Goal: Transaction & Acquisition: Purchase product/service

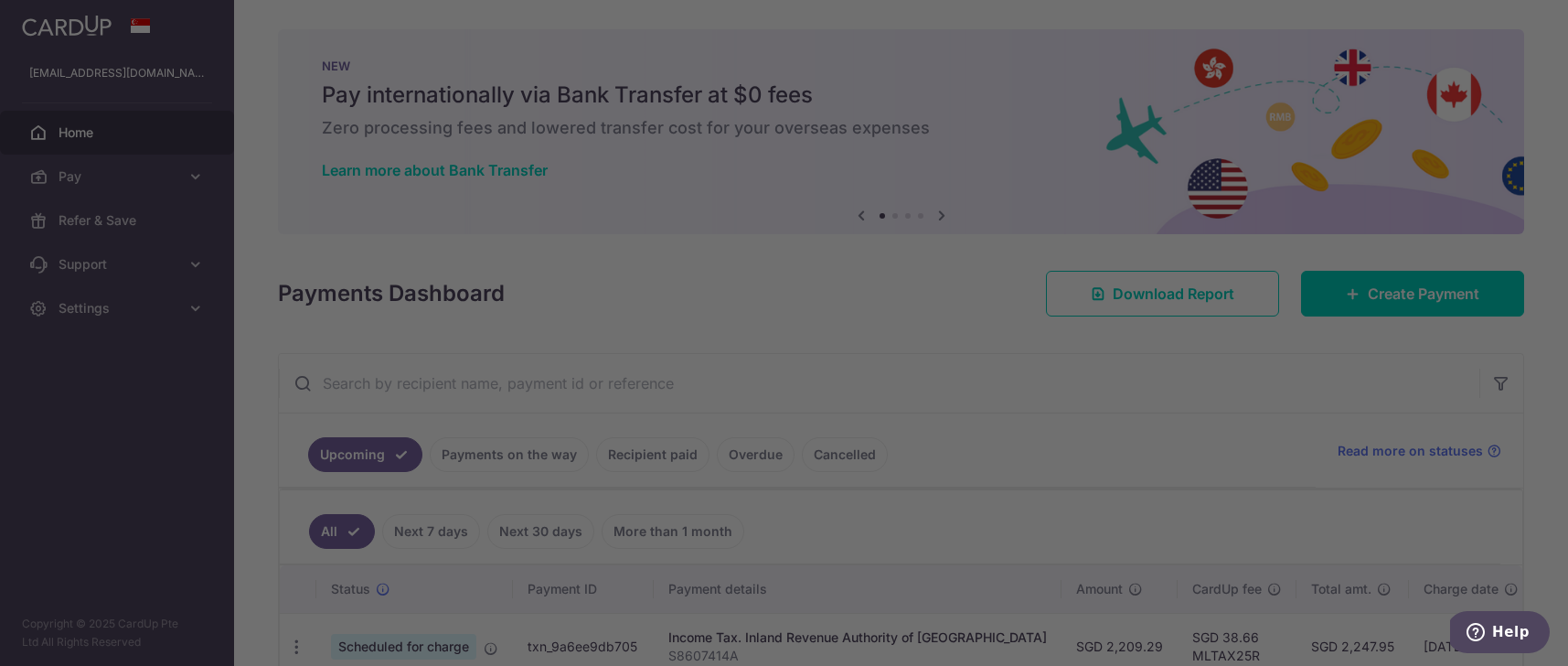
scroll to position [148, 0]
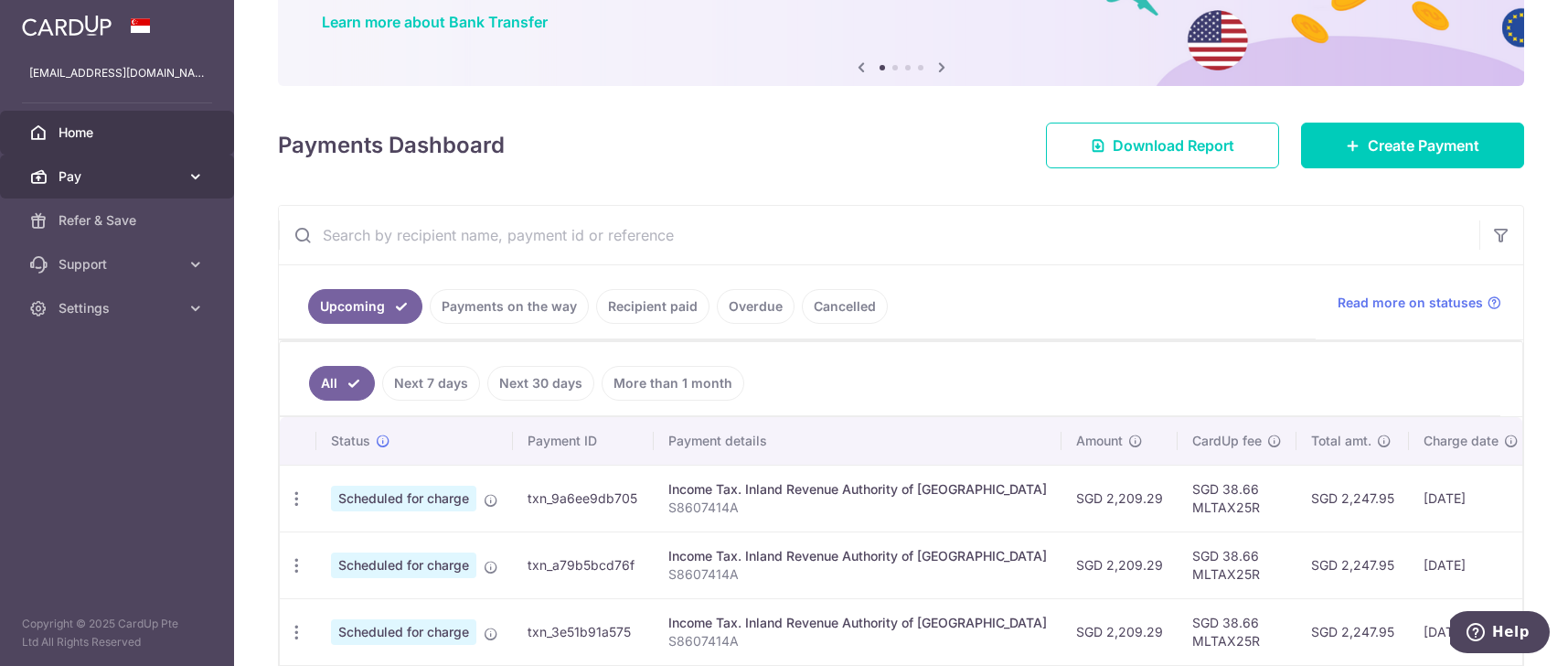
click at [183, 177] on link "Pay" at bounding box center [117, 176] width 234 height 43
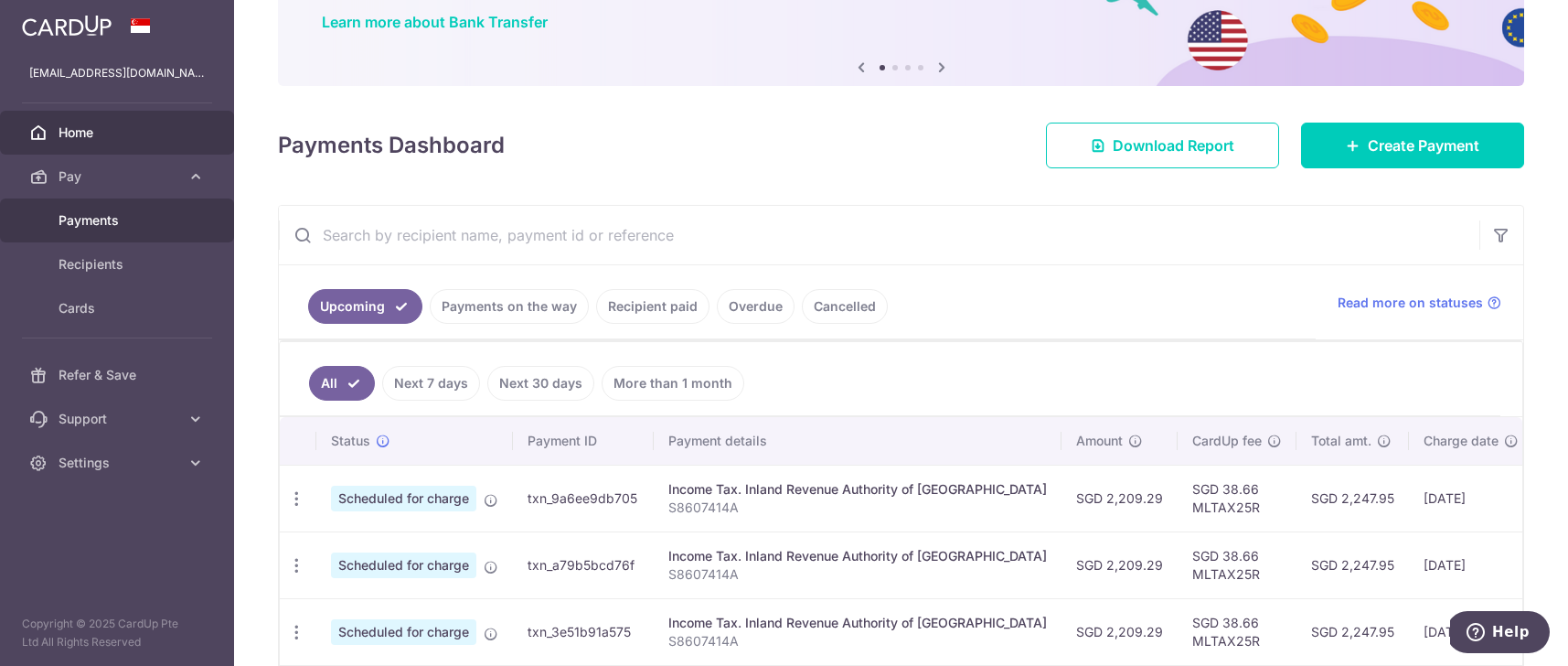
click at [134, 229] on link "Payments" at bounding box center [117, 219] width 234 height 43
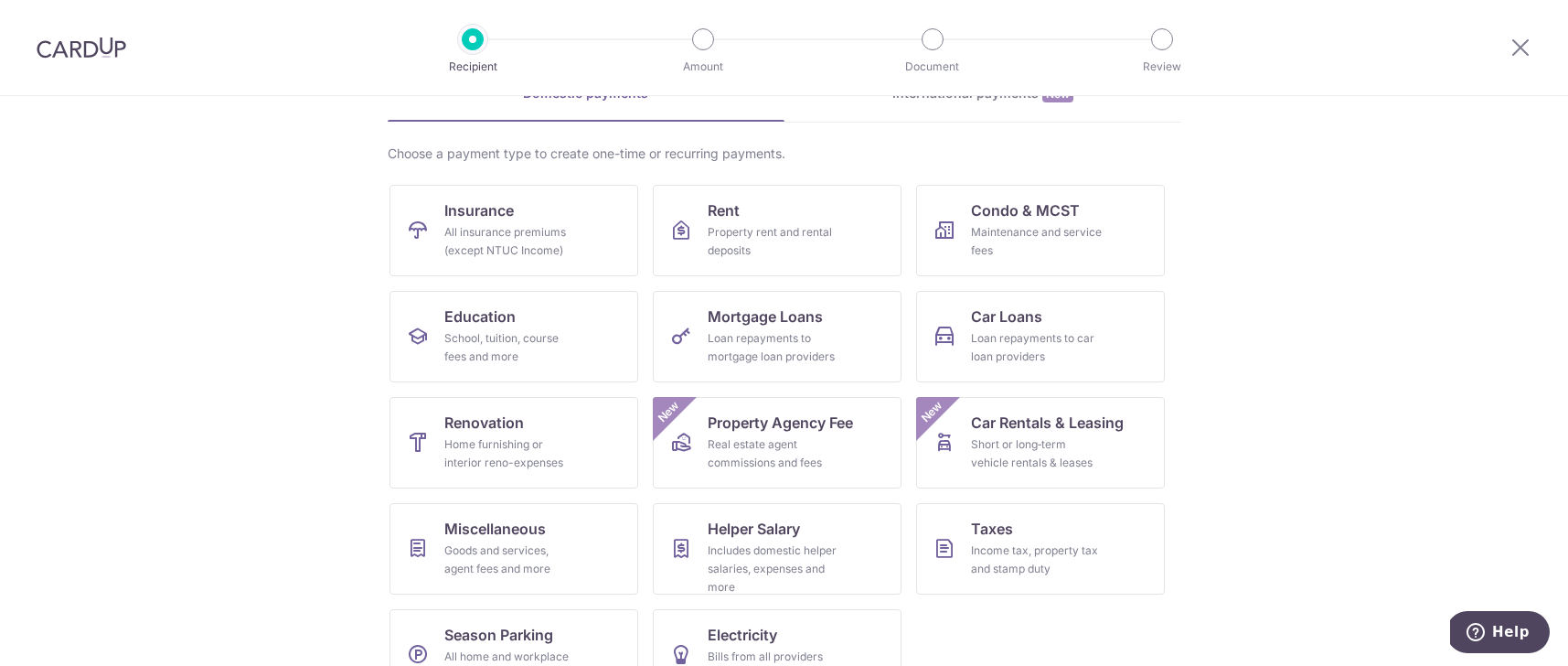
scroll to position [153, 0]
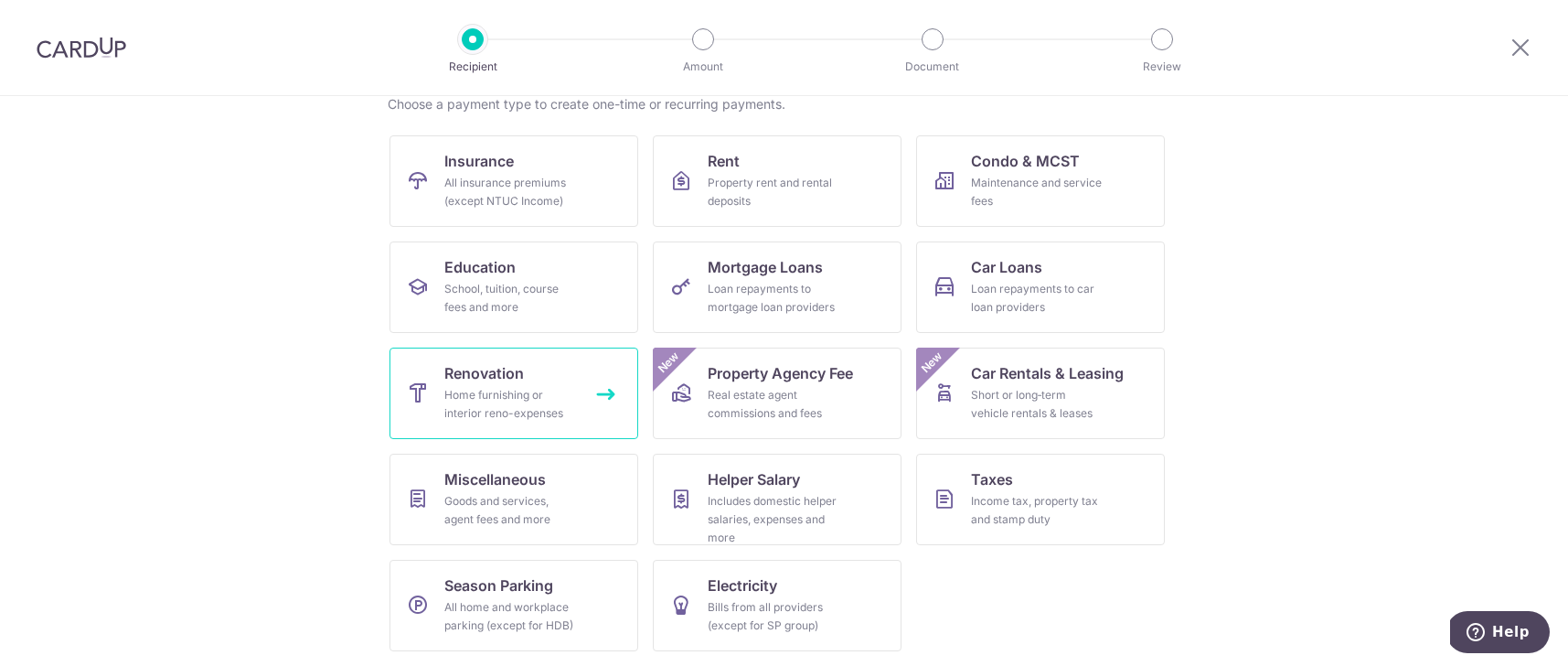
click at [579, 390] on link "Renovation Home furnishing or interior reno-expenses" at bounding box center [513, 392] width 248 height 92
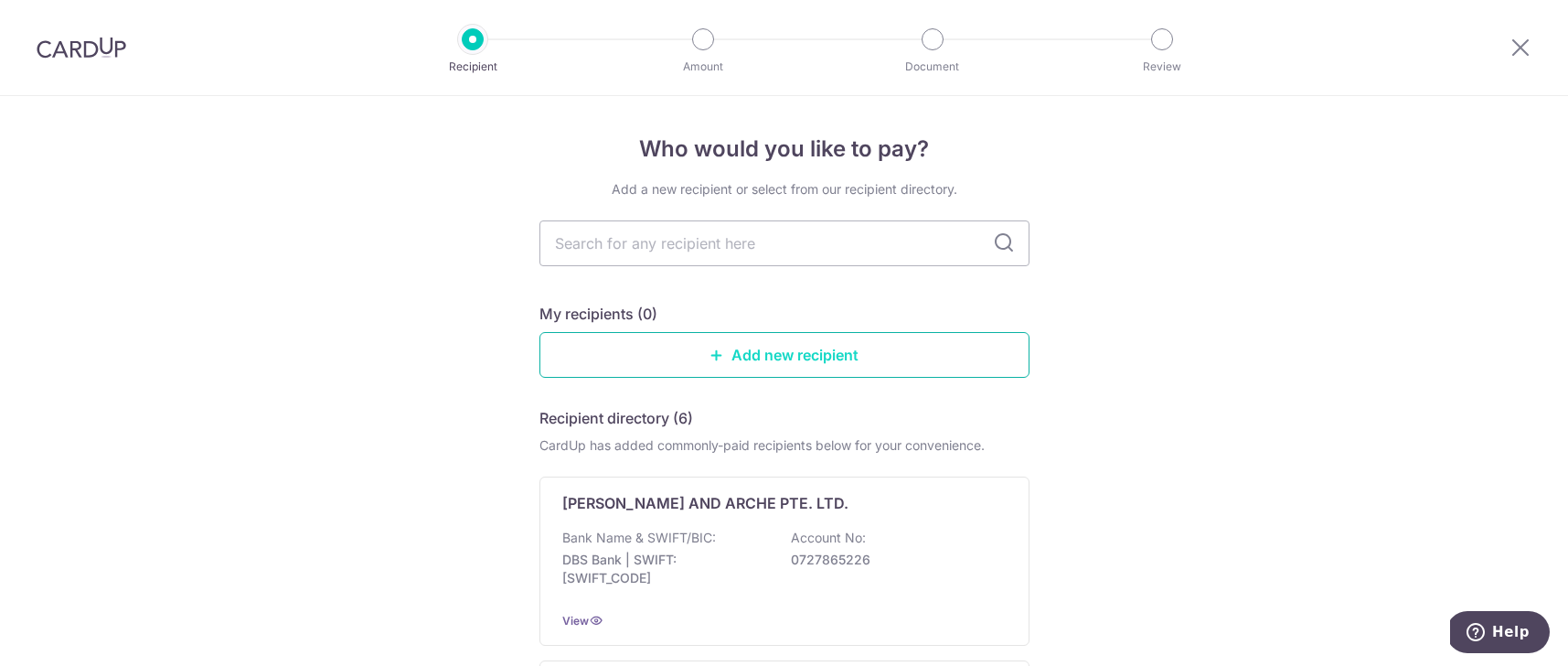
click at [803, 369] on link "Add new recipient" at bounding box center [784, 354] width 490 height 45
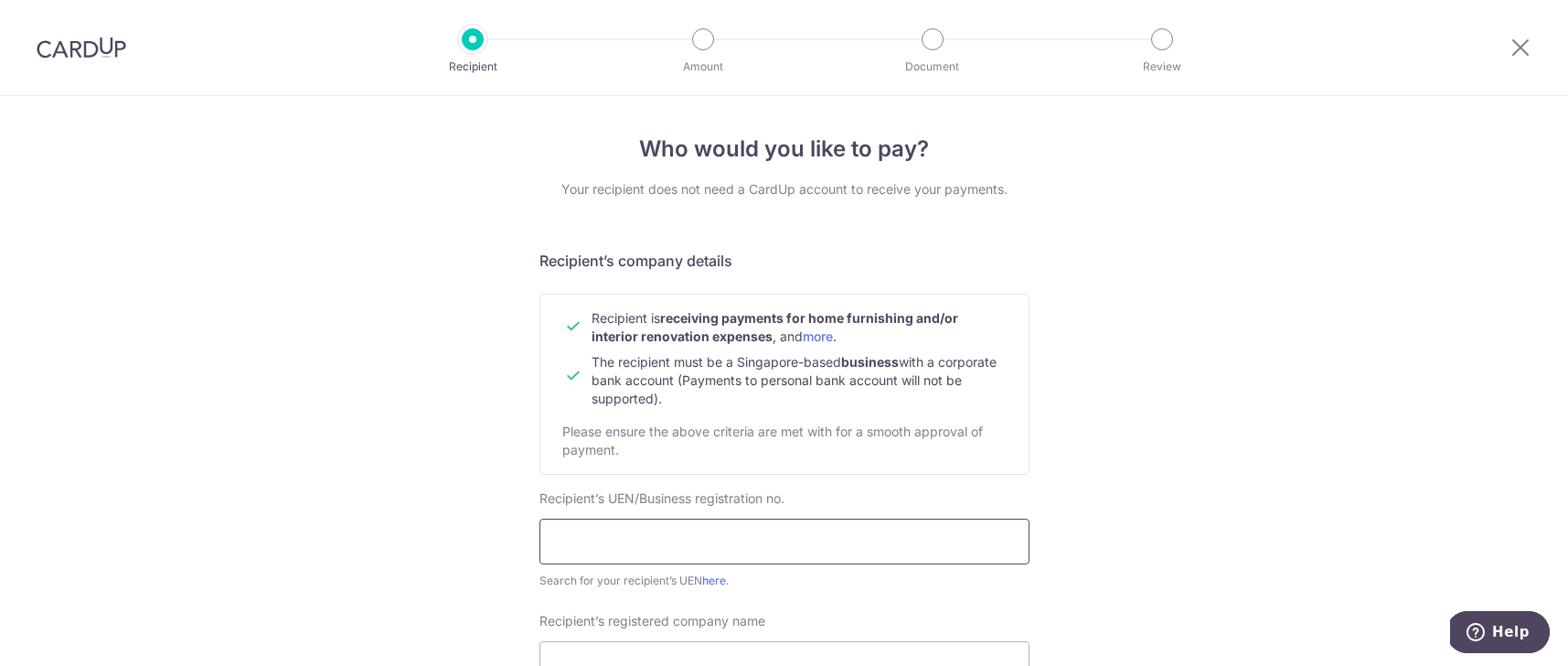
click at [750, 532] on input "text" at bounding box center [784, 540] width 490 height 45
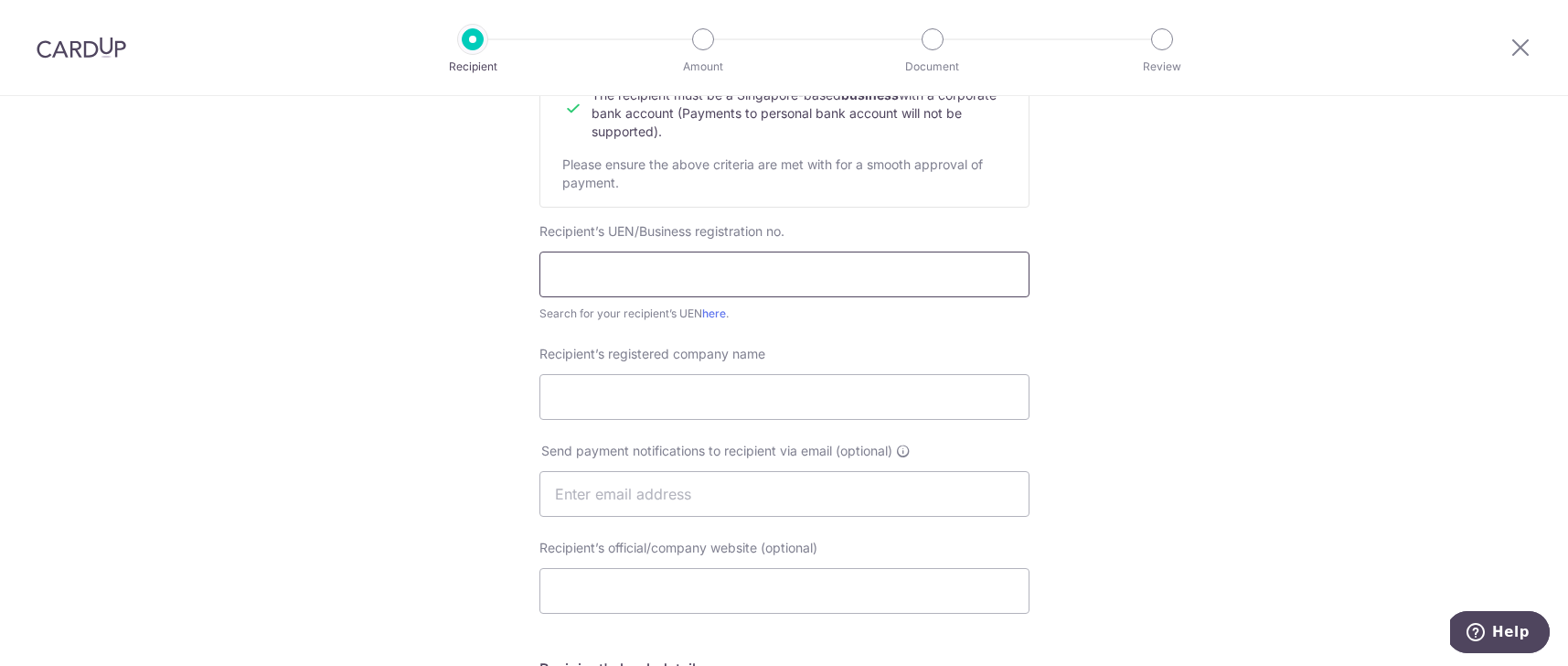
paste input "53375871L"
type input "53375871L"
click at [784, 384] on input "Recipient’s registered company name" at bounding box center [784, 396] width 490 height 45
type input "Wiwera Architects"
click at [1170, 351] on div "Who would you like to pay? Your recipient does not need a CardUp account to rec…" at bounding box center [784, 516] width 1568 height 1375
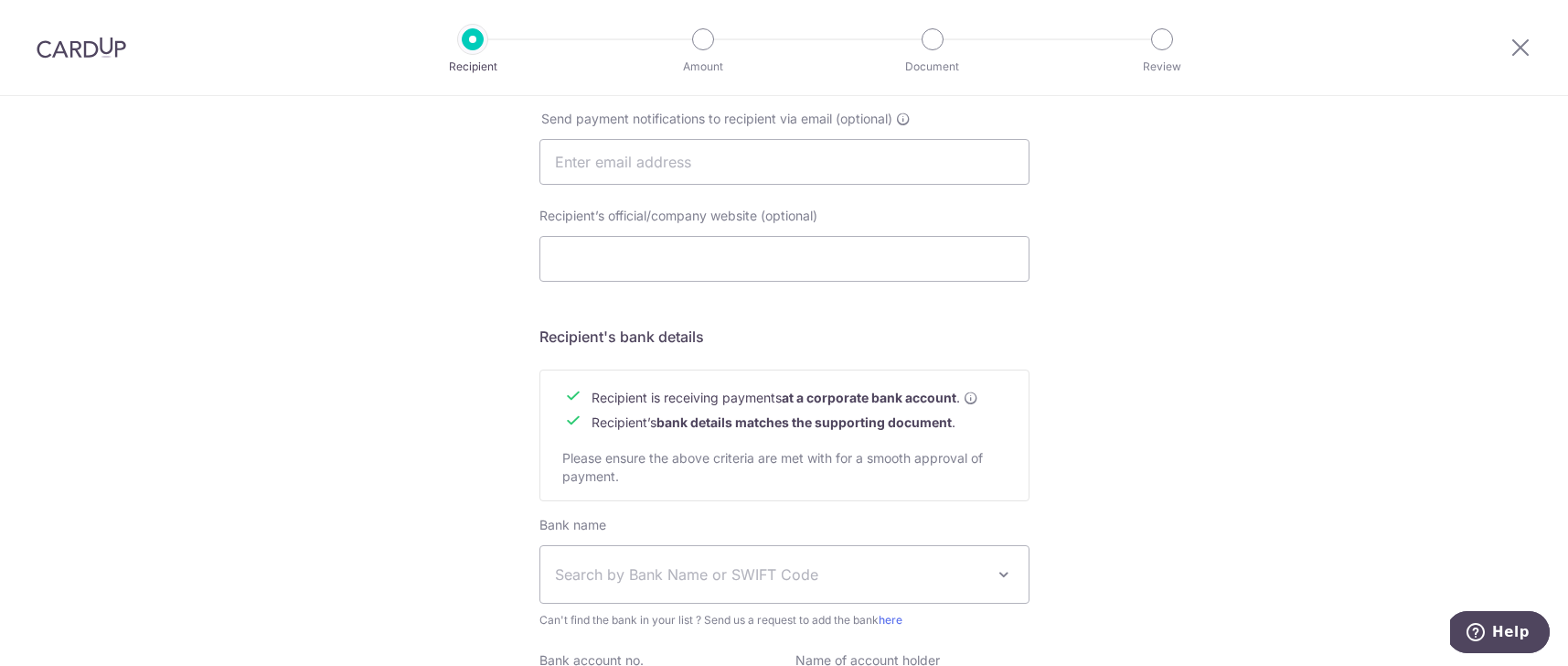
scroll to position [611, 0]
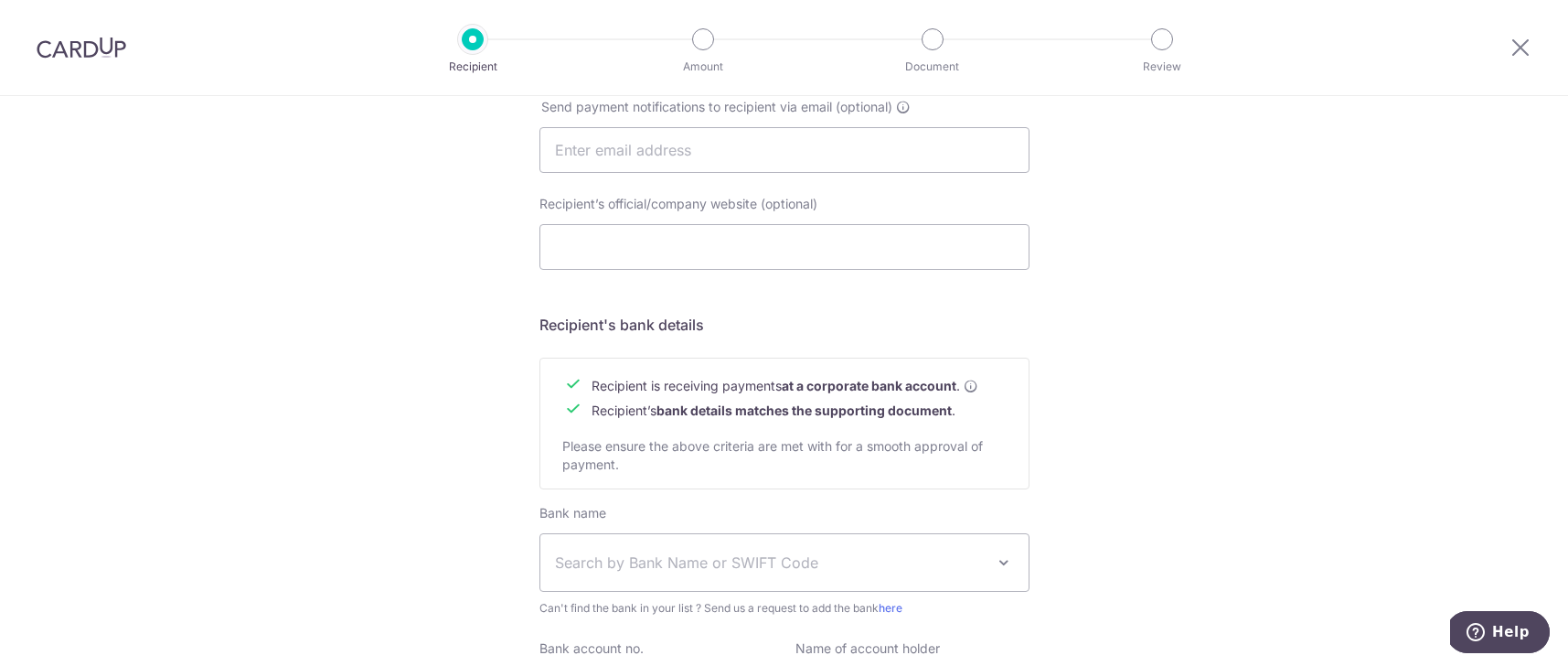
click at [880, 559] on span "Search by Bank Name or SWIFT Code" at bounding box center [769, 562] width 430 height 22
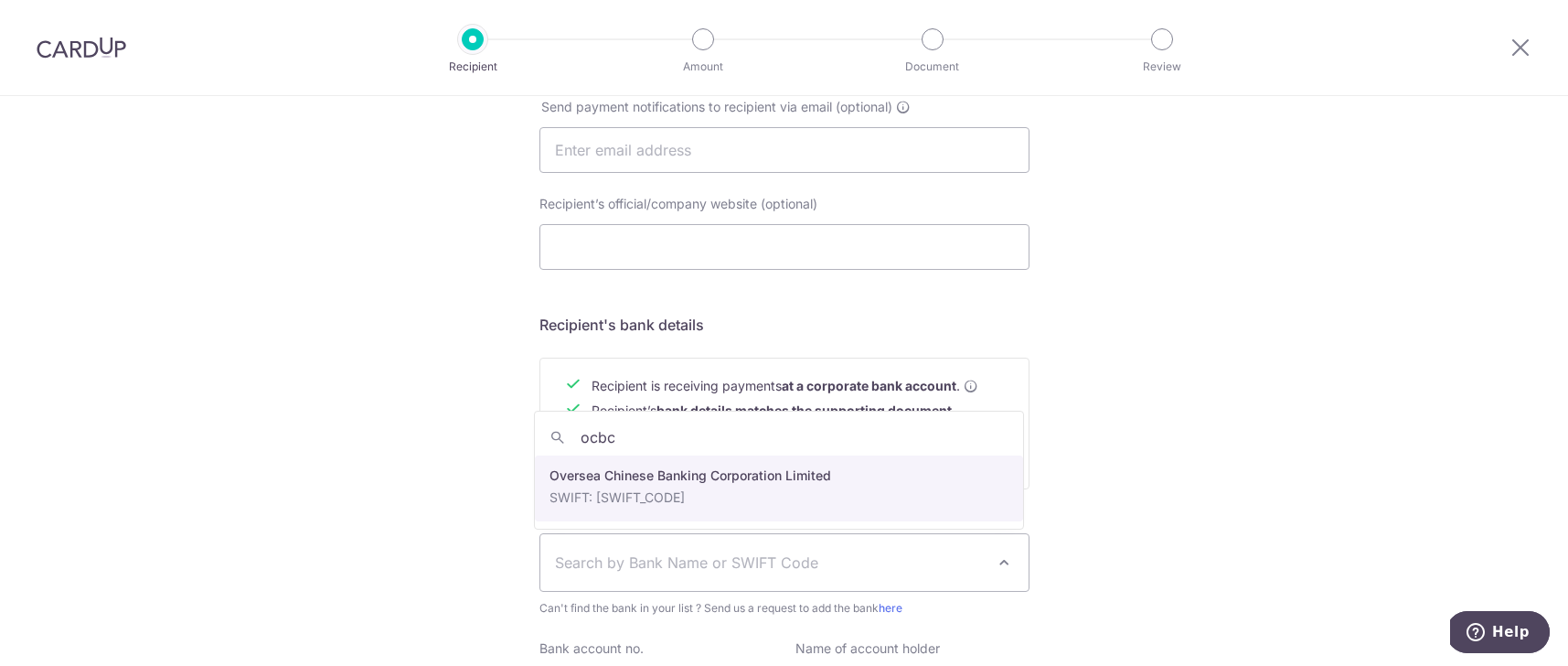
type input "ocbc"
select select "12"
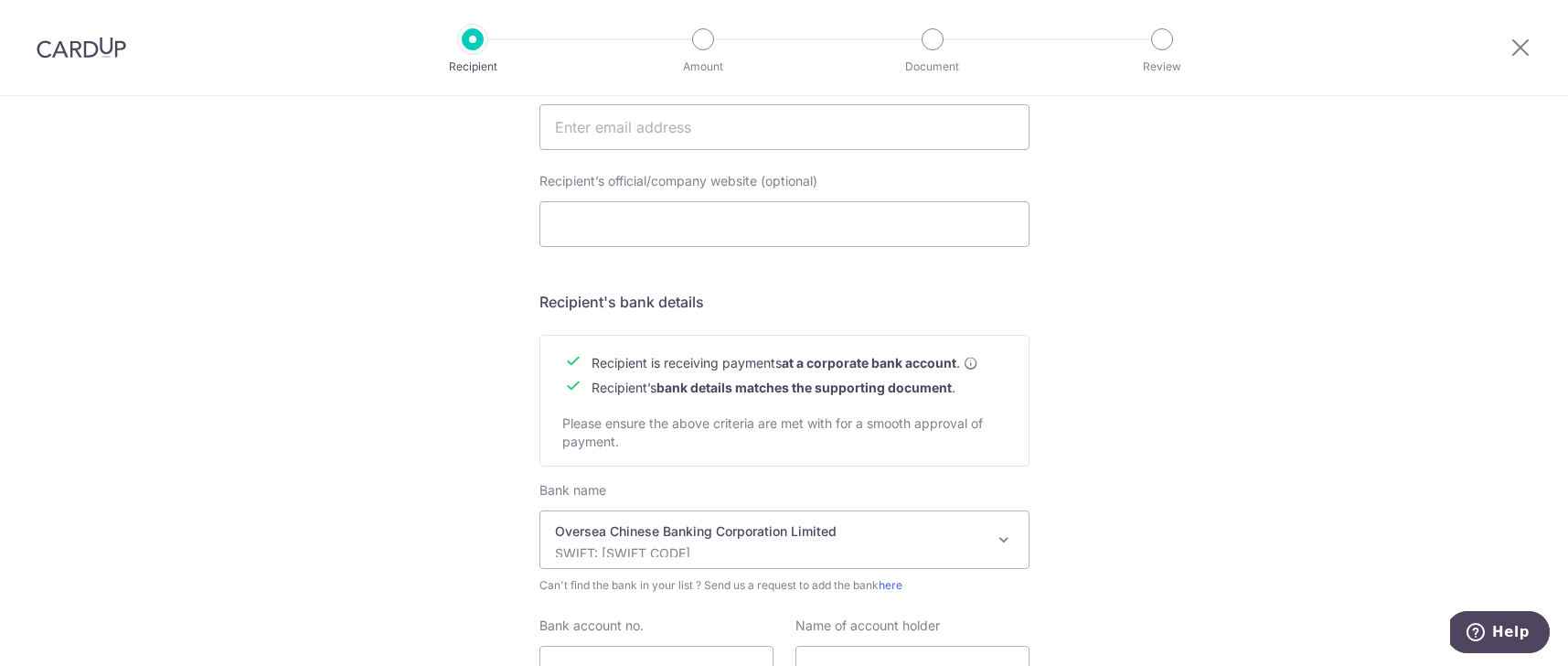
click at [1170, 541] on div "Who would you like to pay? Your recipient does not need a CardUp account to rec…" at bounding box center [784, 150] width 1568 height 1375
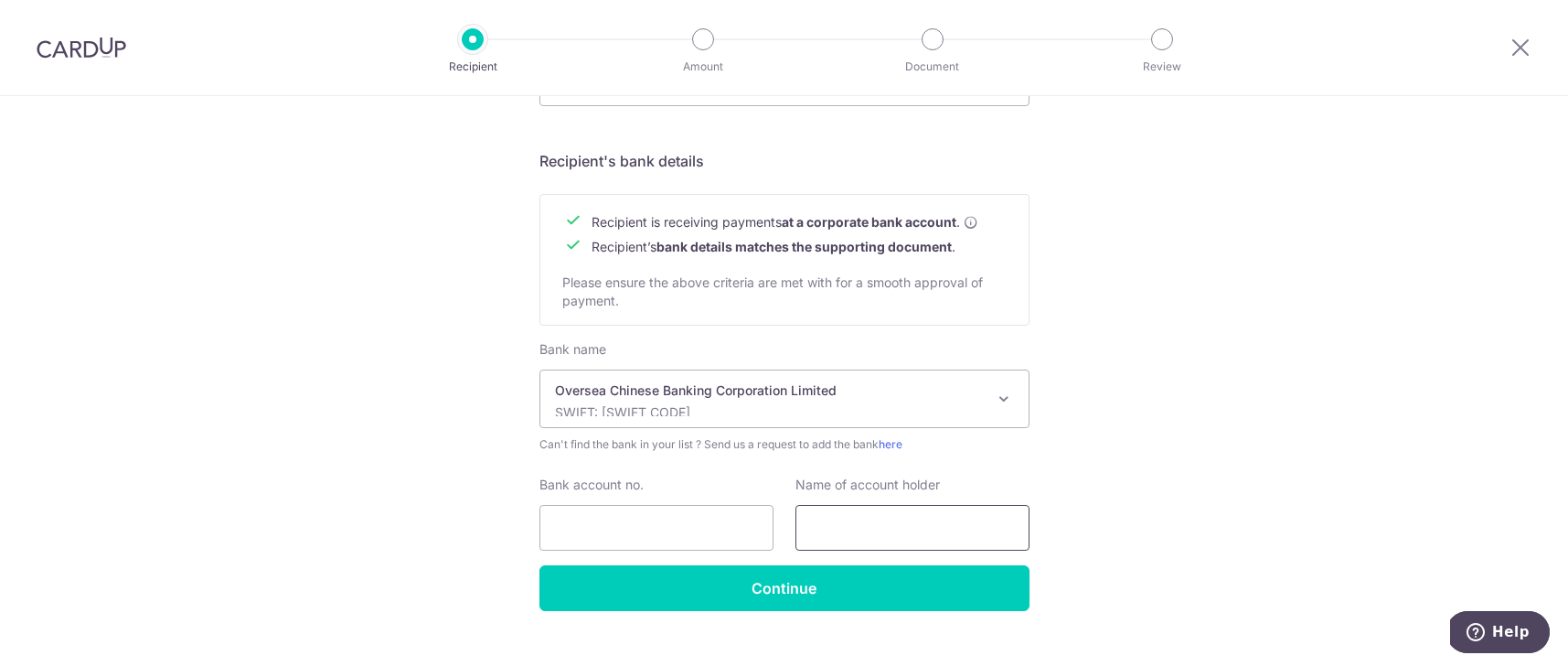
click at [869, 526] on input "text" at bounding box center [913, 527] width 234 height 45
type input "Wiwera Architects"
click at [706, 525] on input "Bank account no." at bounding box center [656, 527] width 234 height 45
paste input "525-872024-001"
click at [644, 526] on input "525-872024-001" at bounding box center [656, 527] width 234 height 45
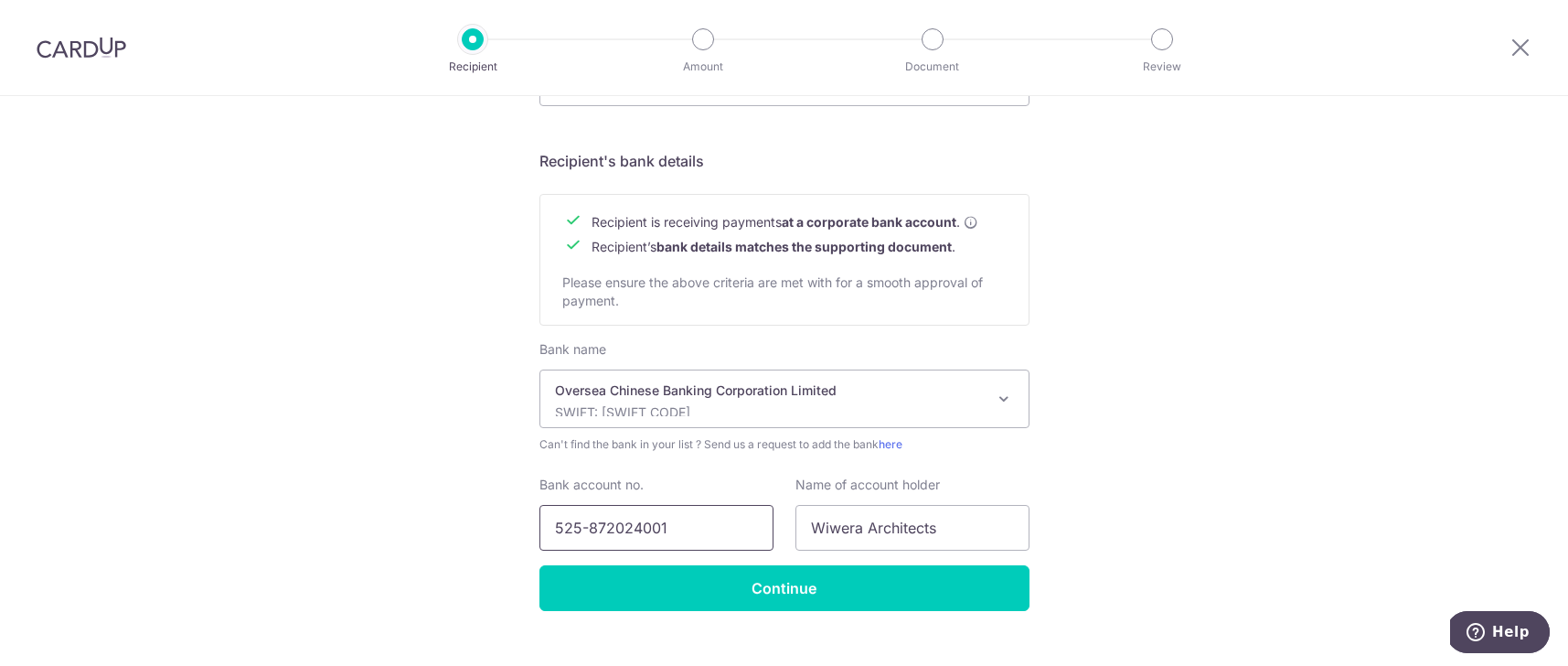
click at [582, 527] on input "525-872024001" at bounding box center [656, 527] width 234 height 45
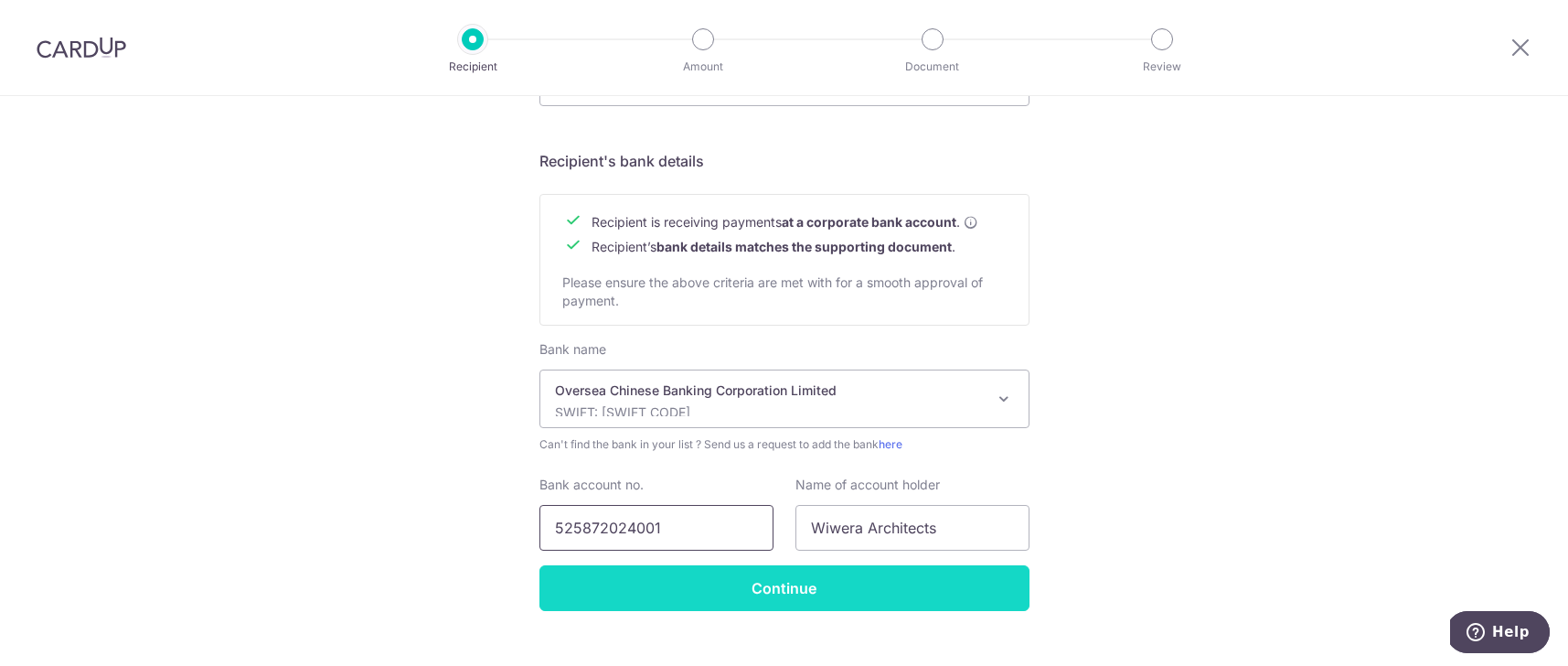
type input "525872024001"
click at [684, 596] on input "Continue" at bounding box center [784, 588] width 490 height 45
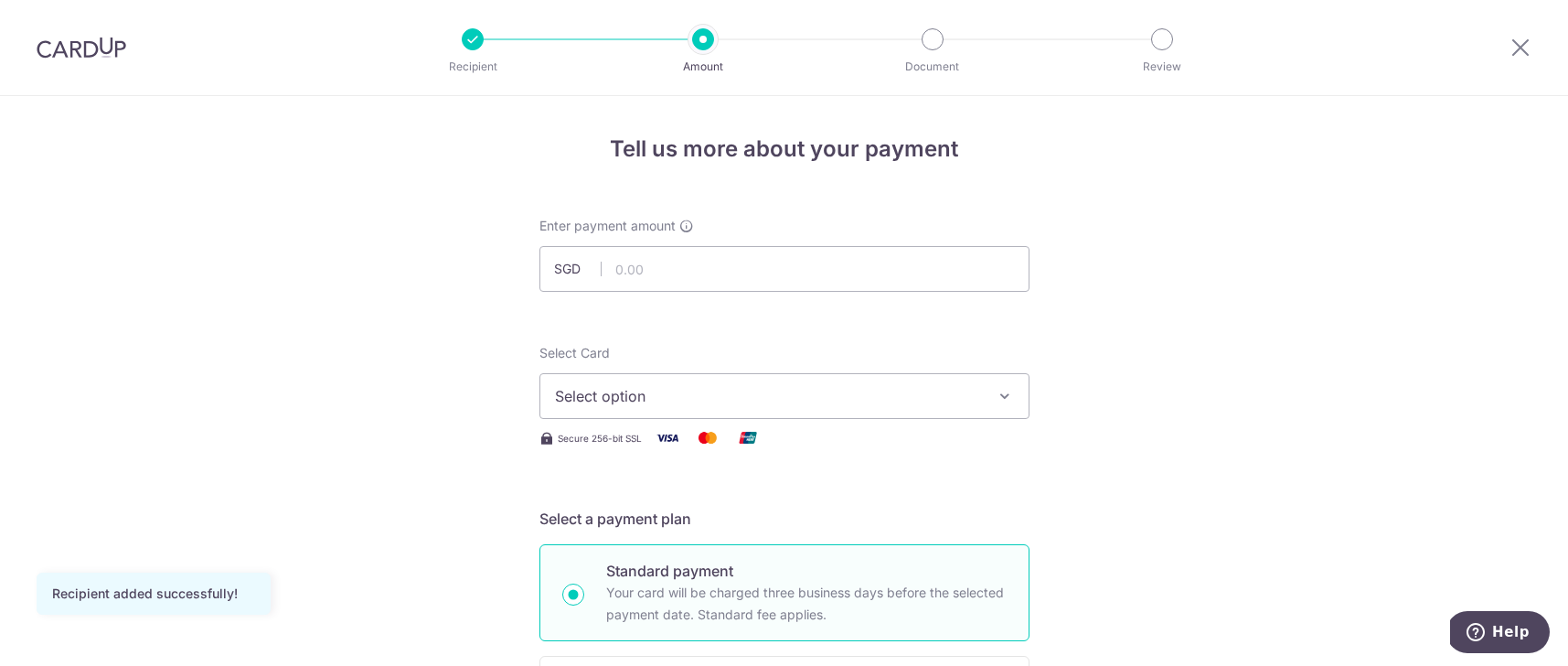
click at [976, 403] on button "Select option" at bounding box center [784, 395] width 490 height 45
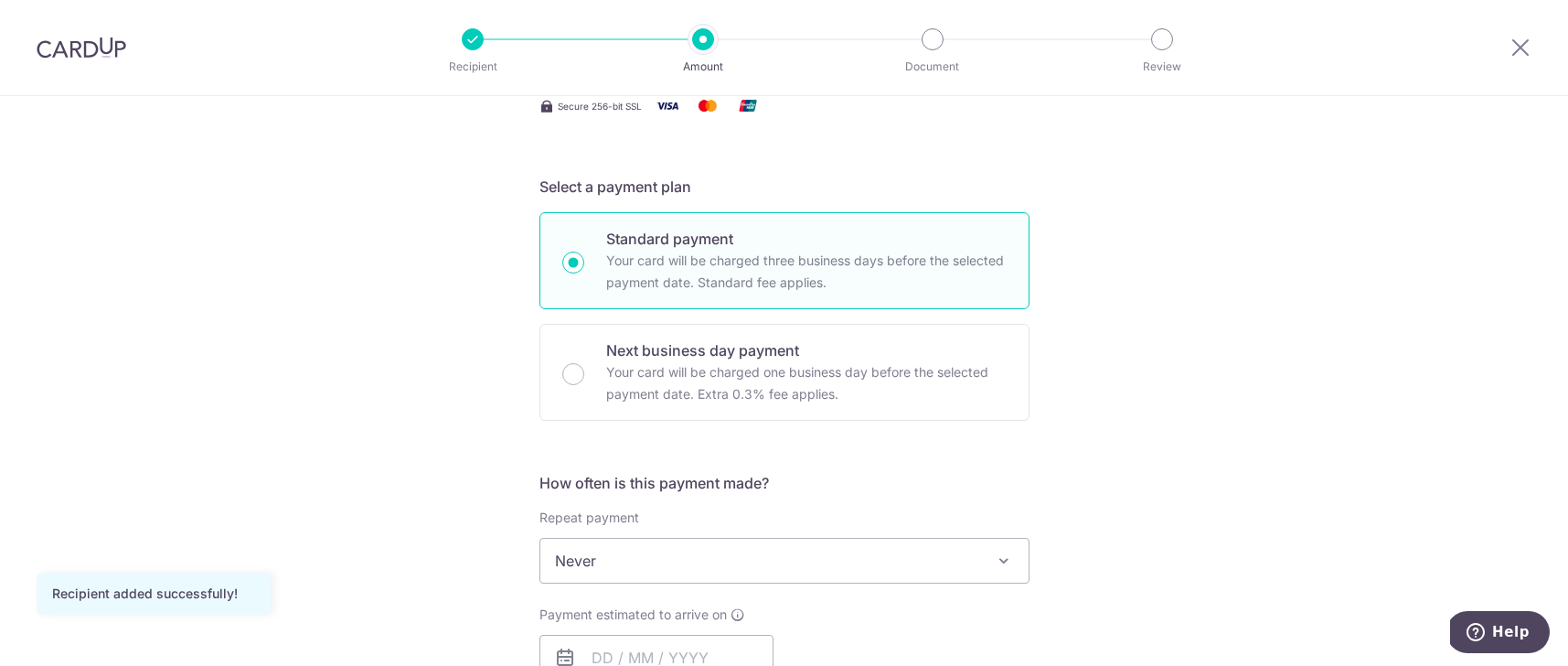
scroll to position [468, 0]
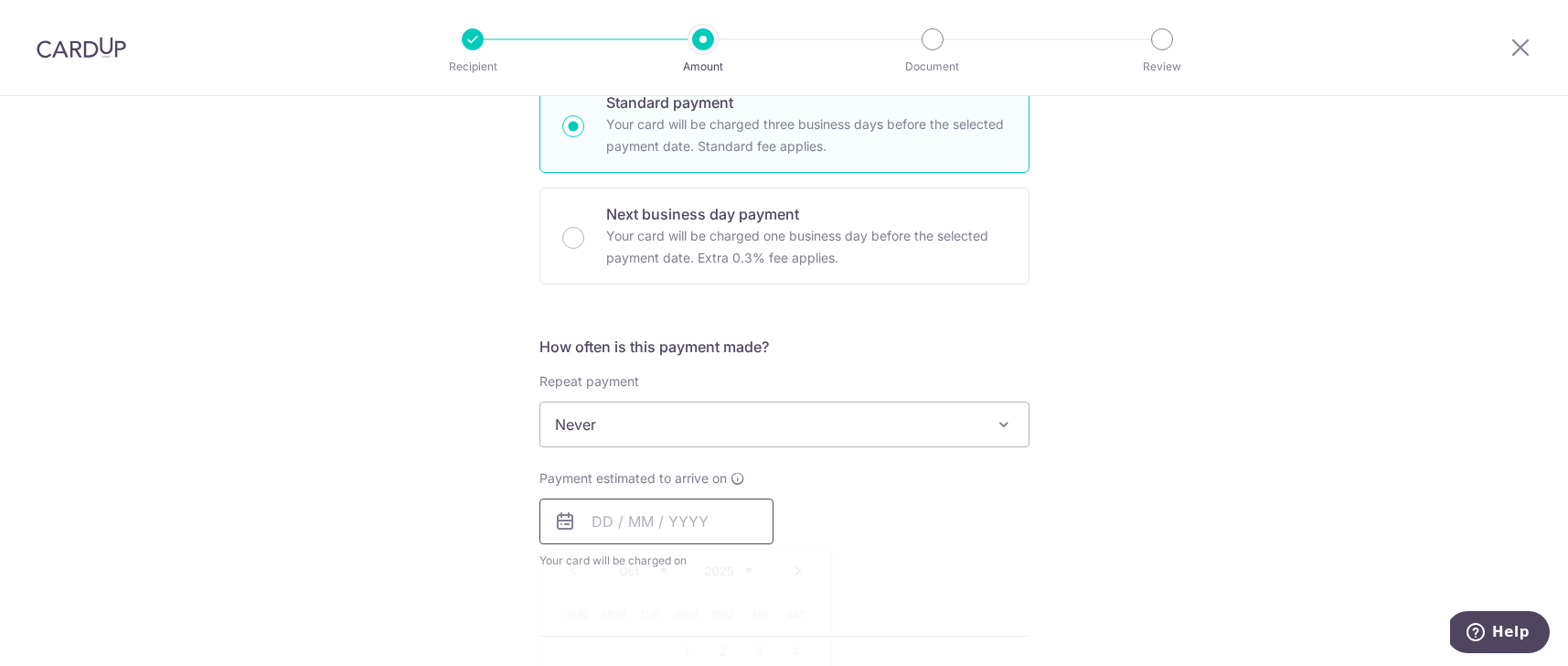
click at [686, 520] on input "text" at bounding box center [656, 521] width 234 height 45
drag, startPoint x: 1180, startPoint y: 472, endPoint x: 1147, endPoint y: 467, distance: 33.4
click at [1179, 472] on div "Tell us more about your payment Enter payment amount SGD Recipient added succes…" at bounding box center [784, 516] width 1568 height 1777
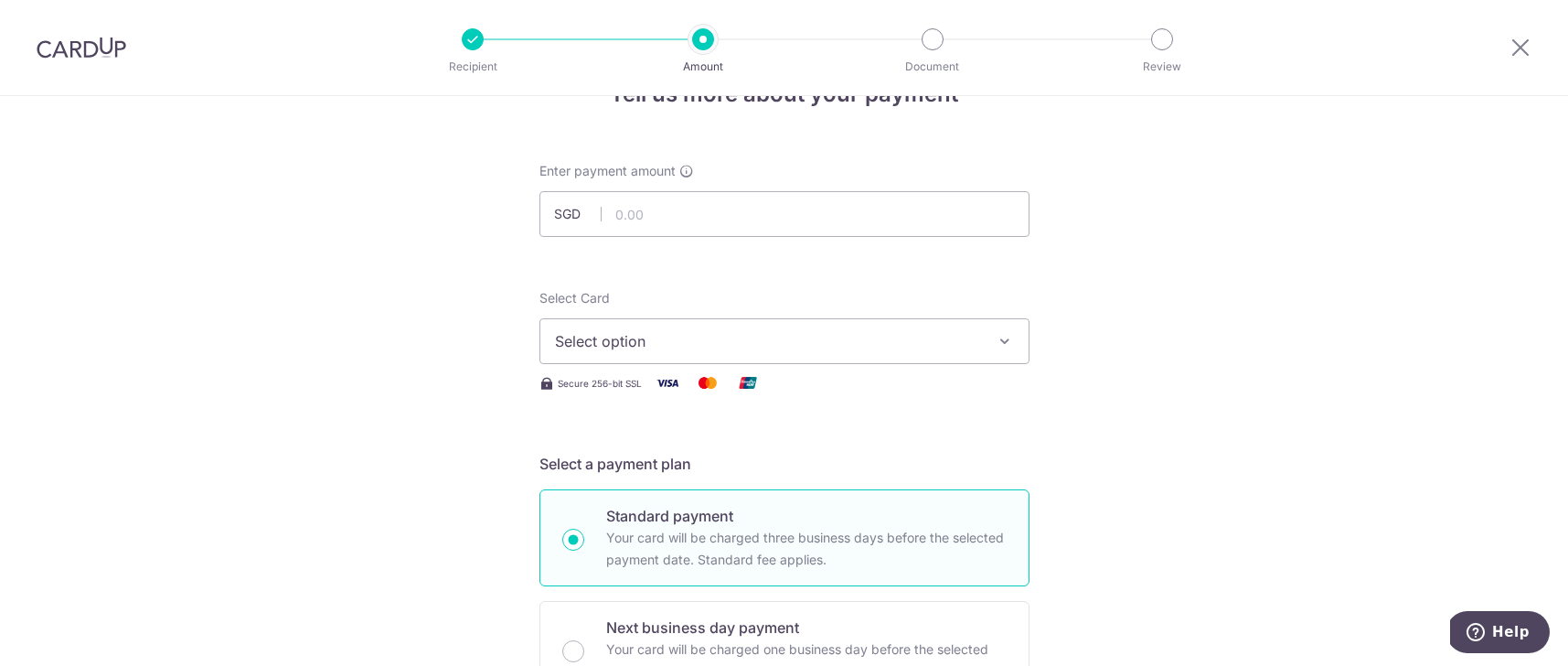
scroll to position [0, 0]
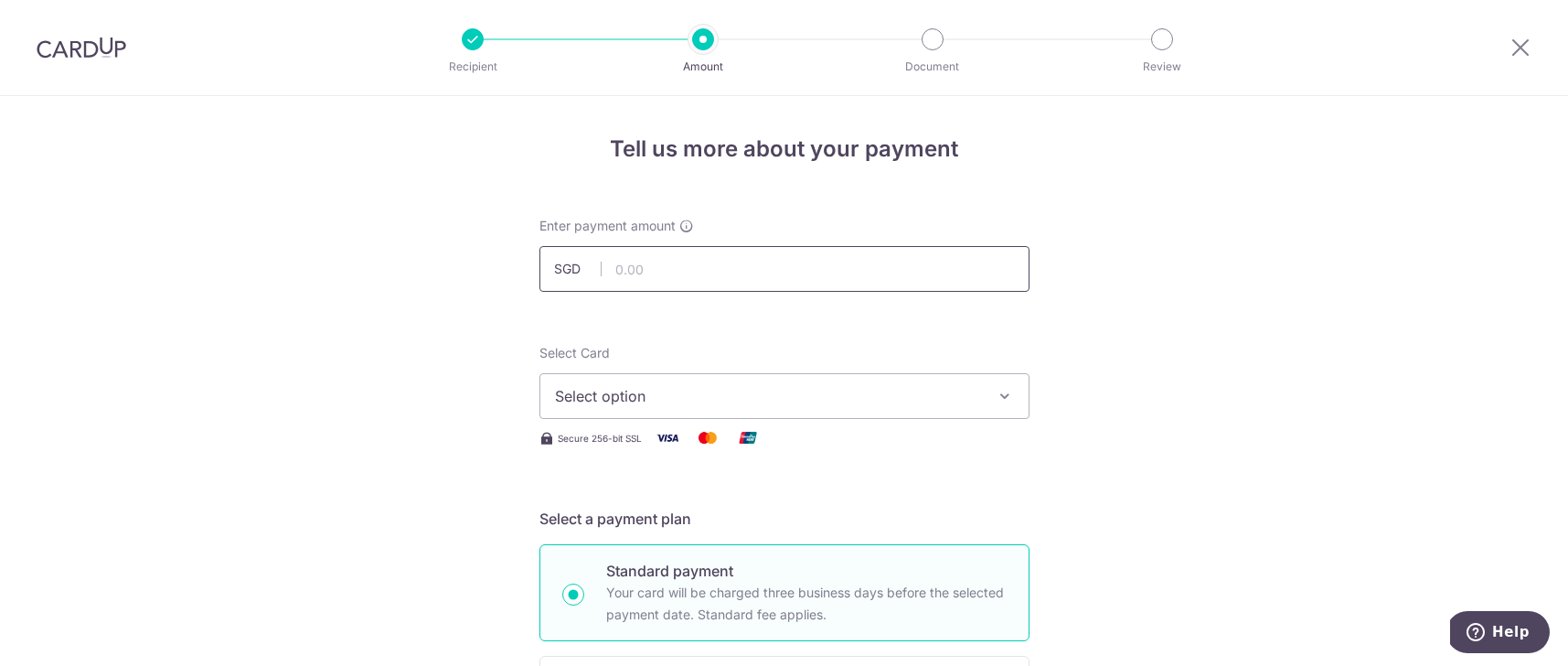
click at [692, 264] on input "text" at bounding box center [784, 268] width 490 height 45
type input "6,750.00"
click at [945, 401] on span "Select option" at bounding box center [768, 395] width 426 height 22
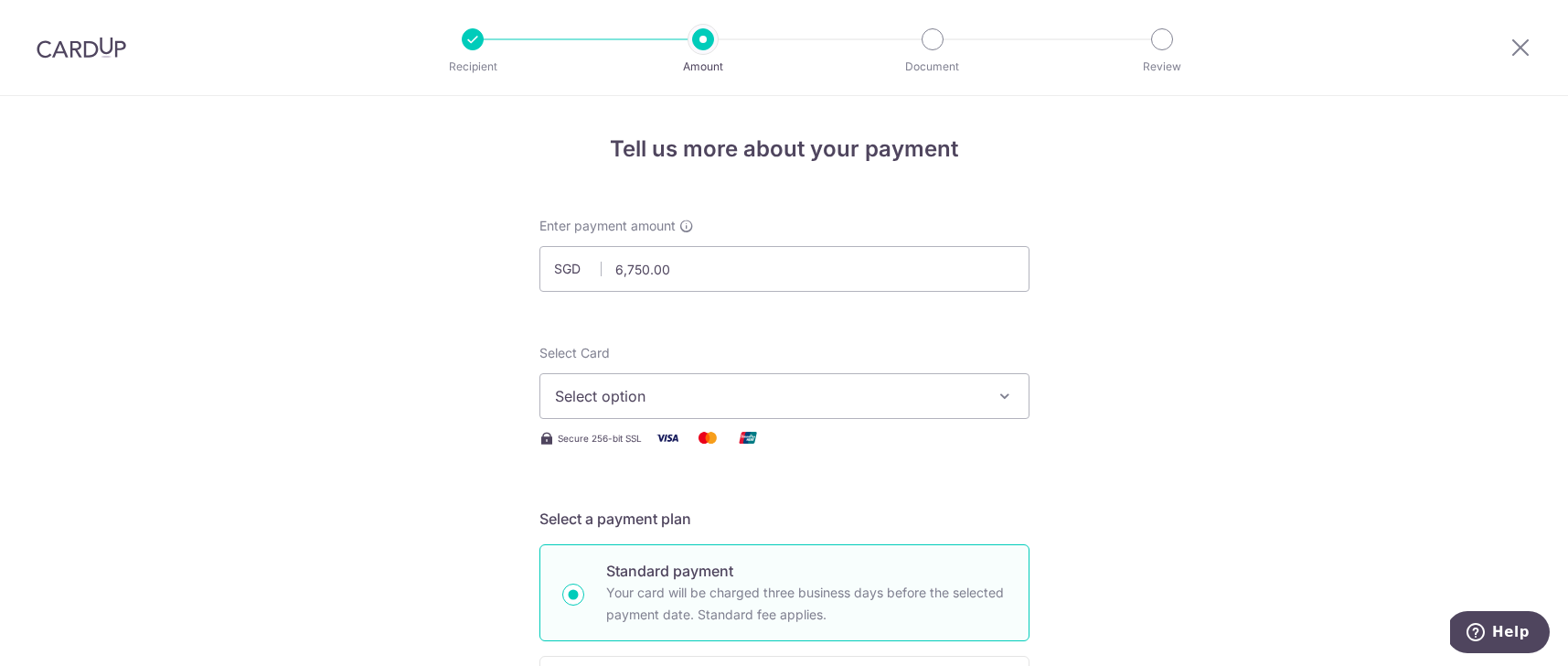
click at [798, 394] on span "Select option" at bounding box center [768, 395] width 426 height 22
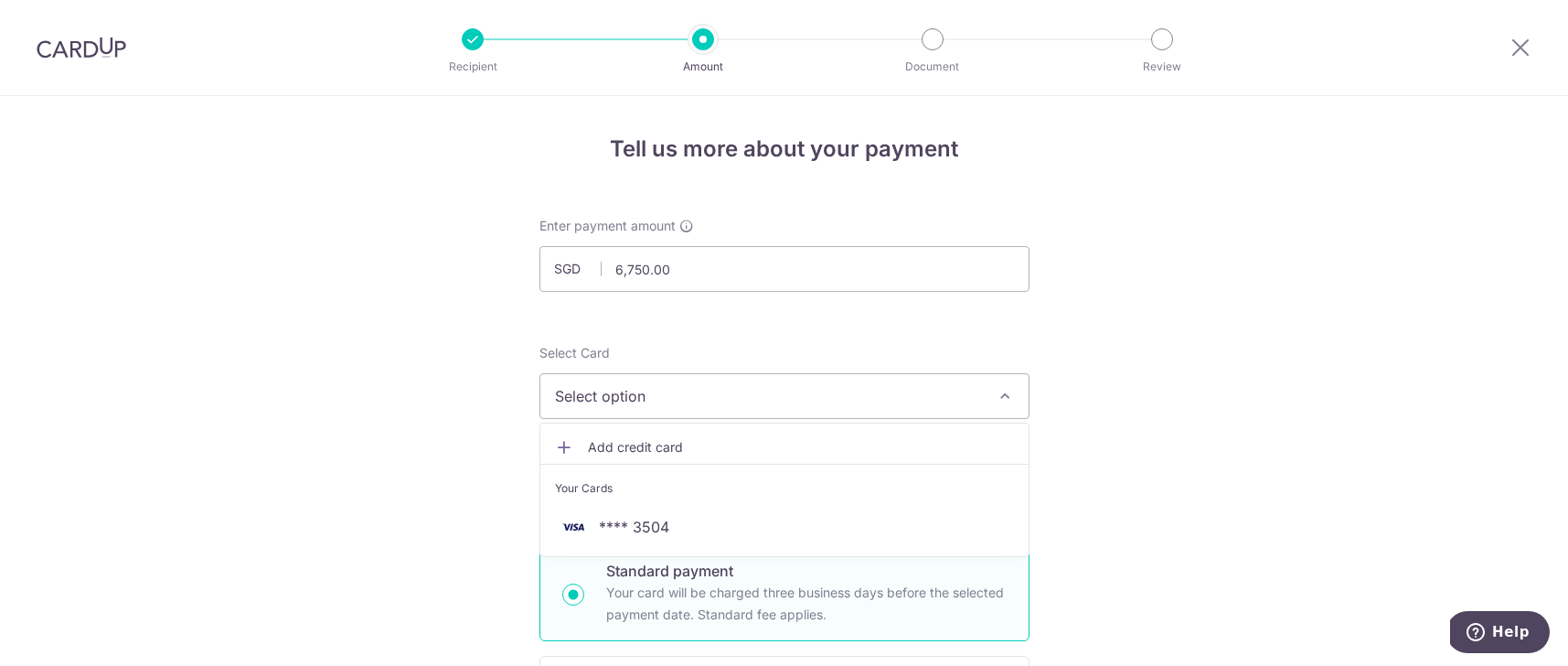
click at [803, 449] on span "Add credit card" at bounding box center [800, 447] width 426 height 18
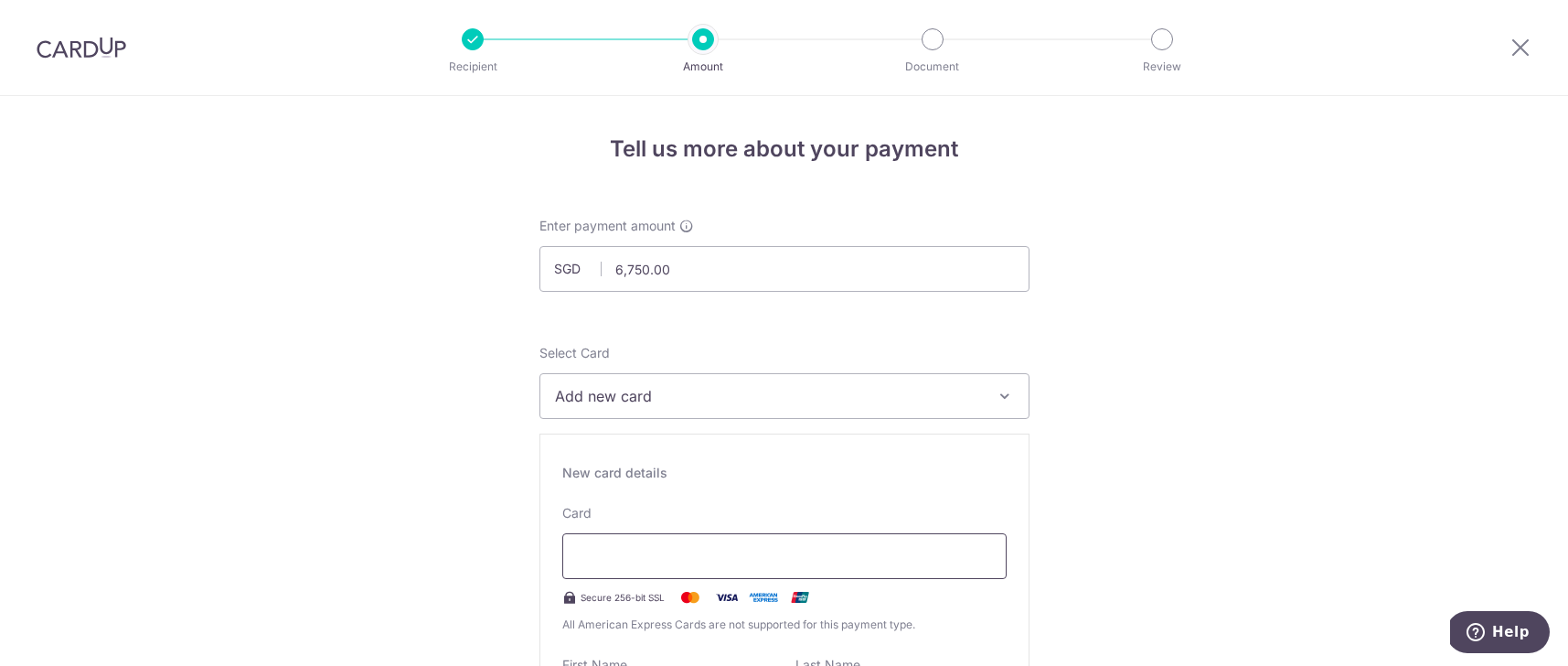
scroll to position [24, 0]
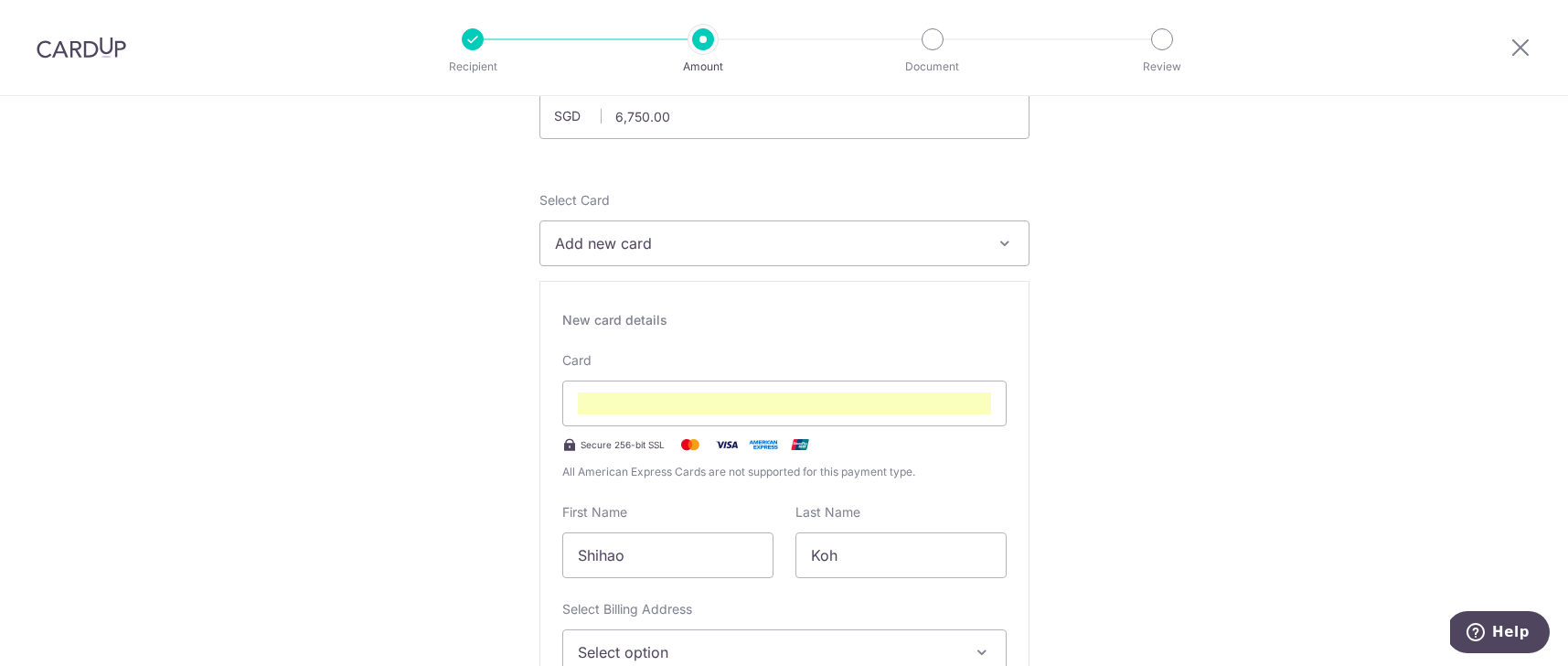
scroll to position [337, 0]
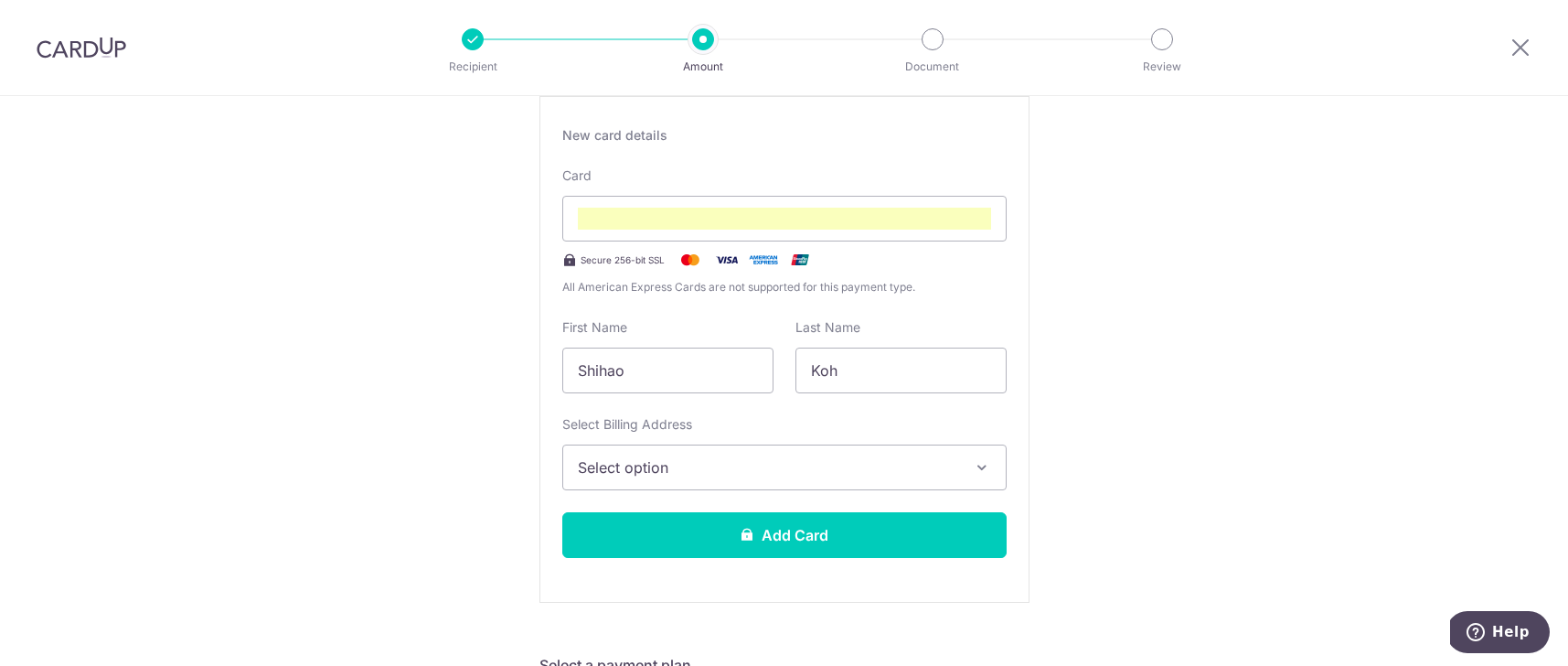
click at [916, 471] on span "Select option" at bounding box center [769, 467] width 381 height 22
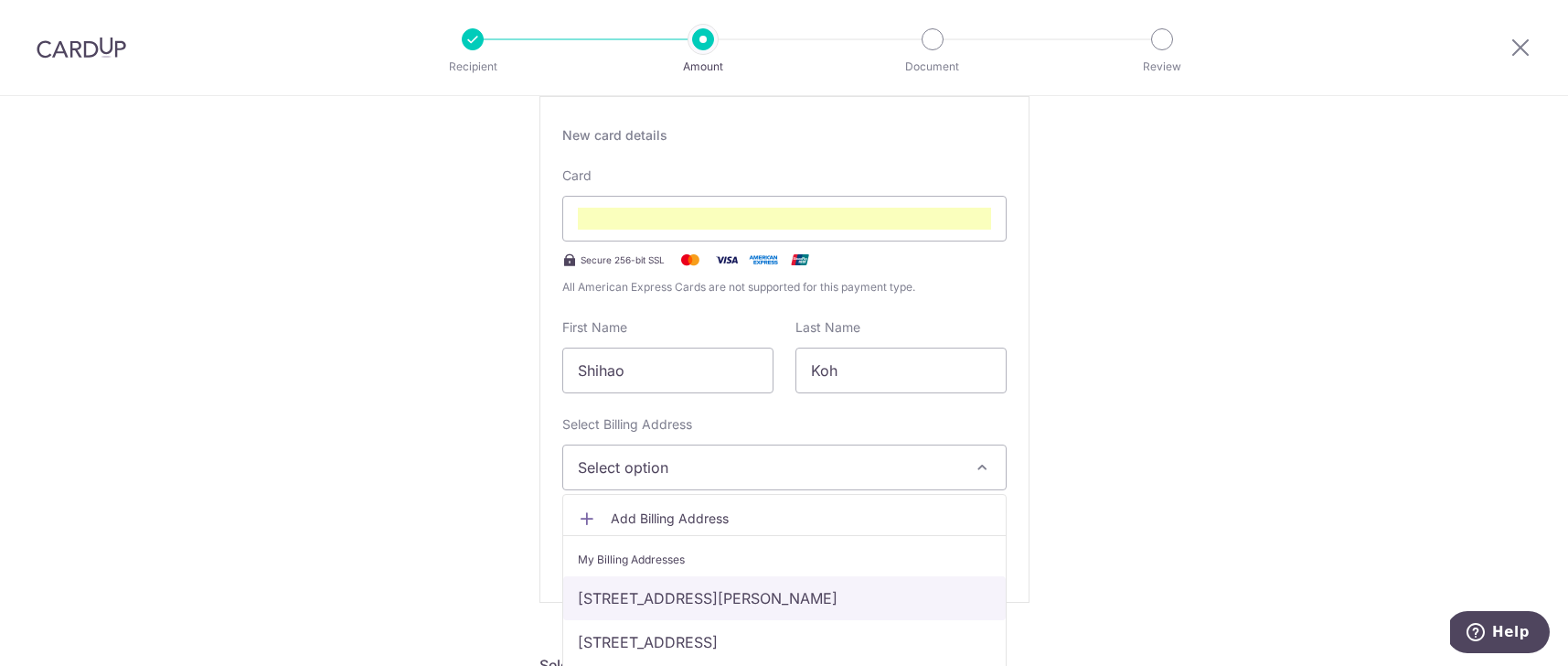
click at [905, 599] on link "[STREET_ADDRESS][PERSON_NAME]" at bounding box center [785, 597] width 443 height 43
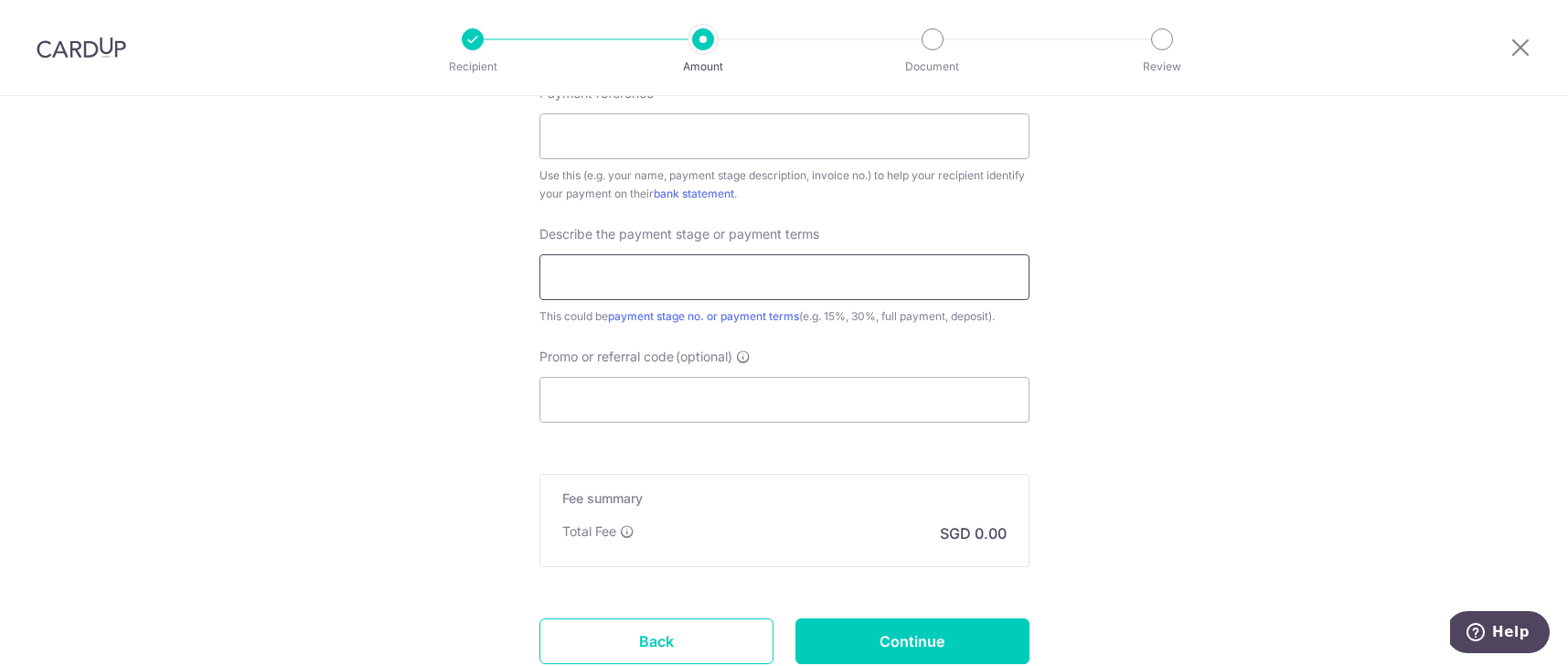
scroll to position [1602, 0]
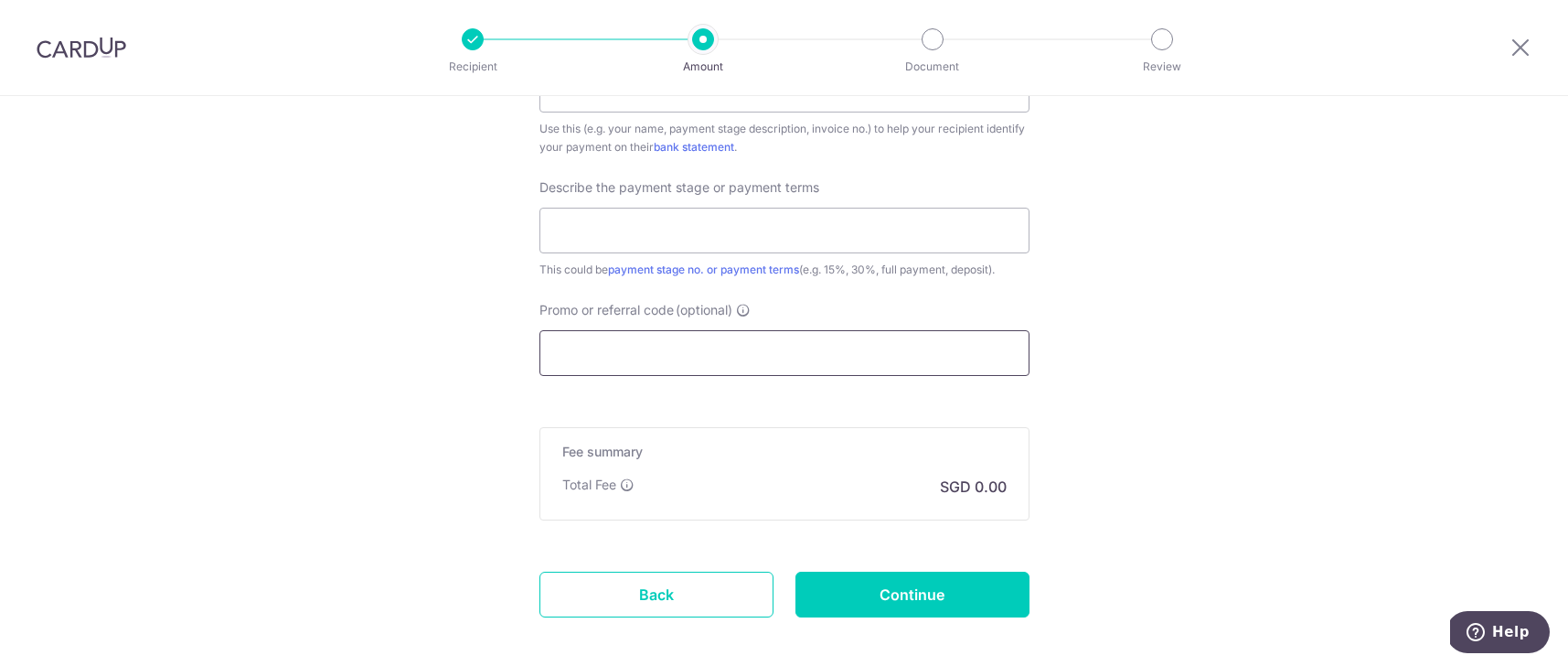
click at [701, 361] on input "Promo or referral code (optional)" at bounding box center [784, 352] width 490 height 45
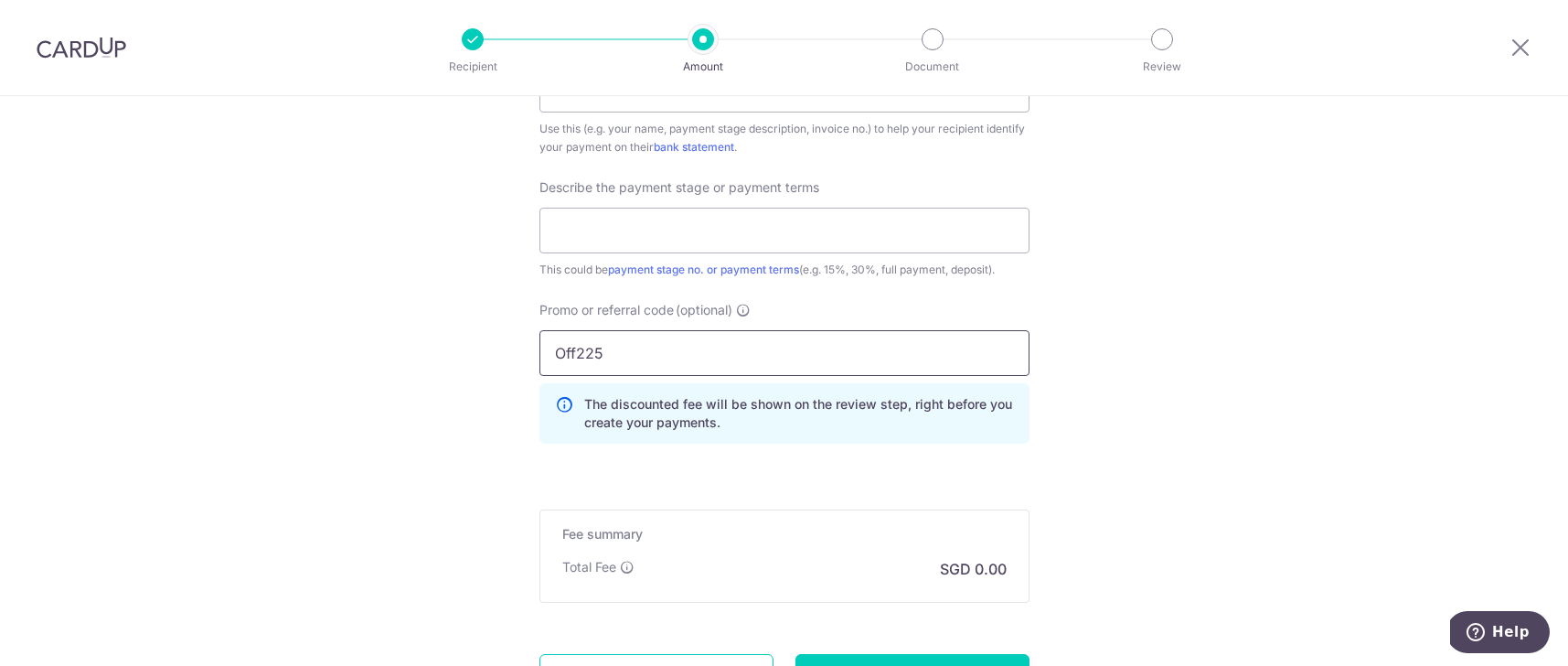
type input "Off225"
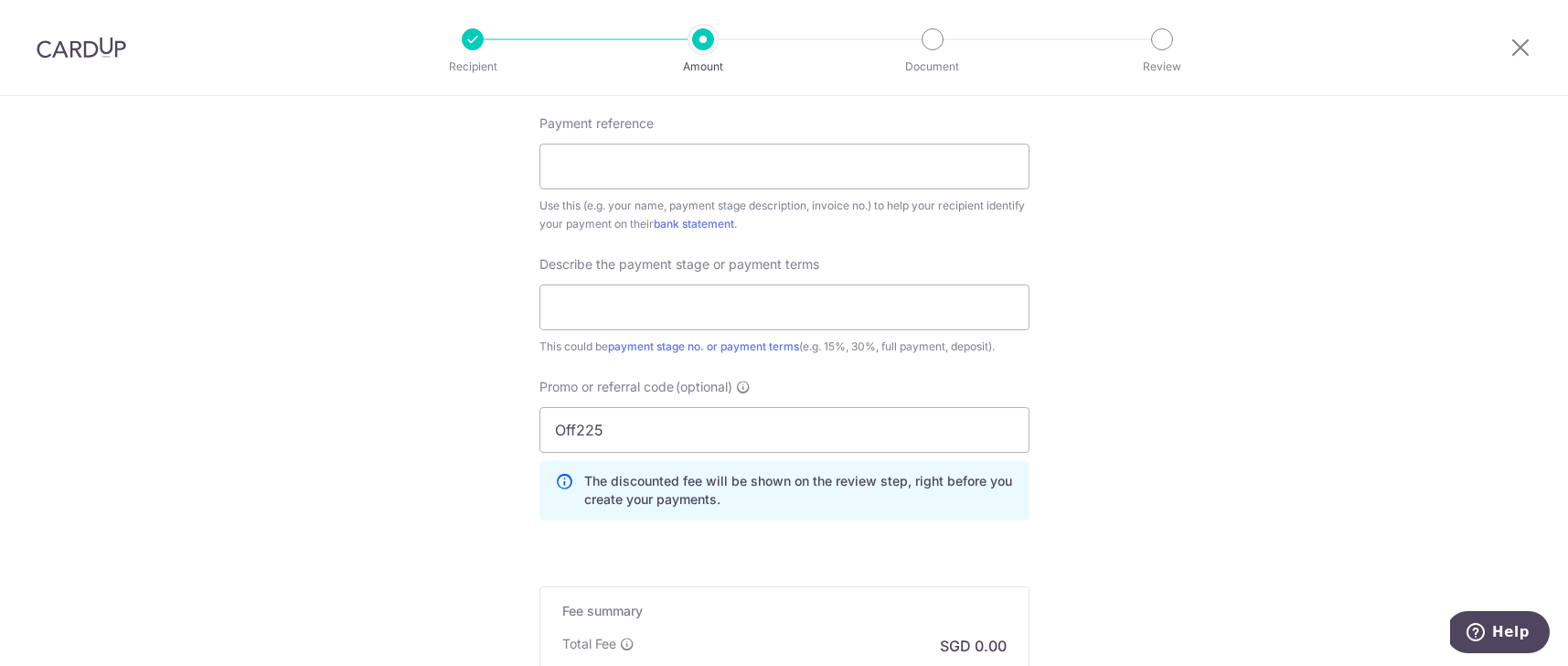
scroll to position [1462, 0]
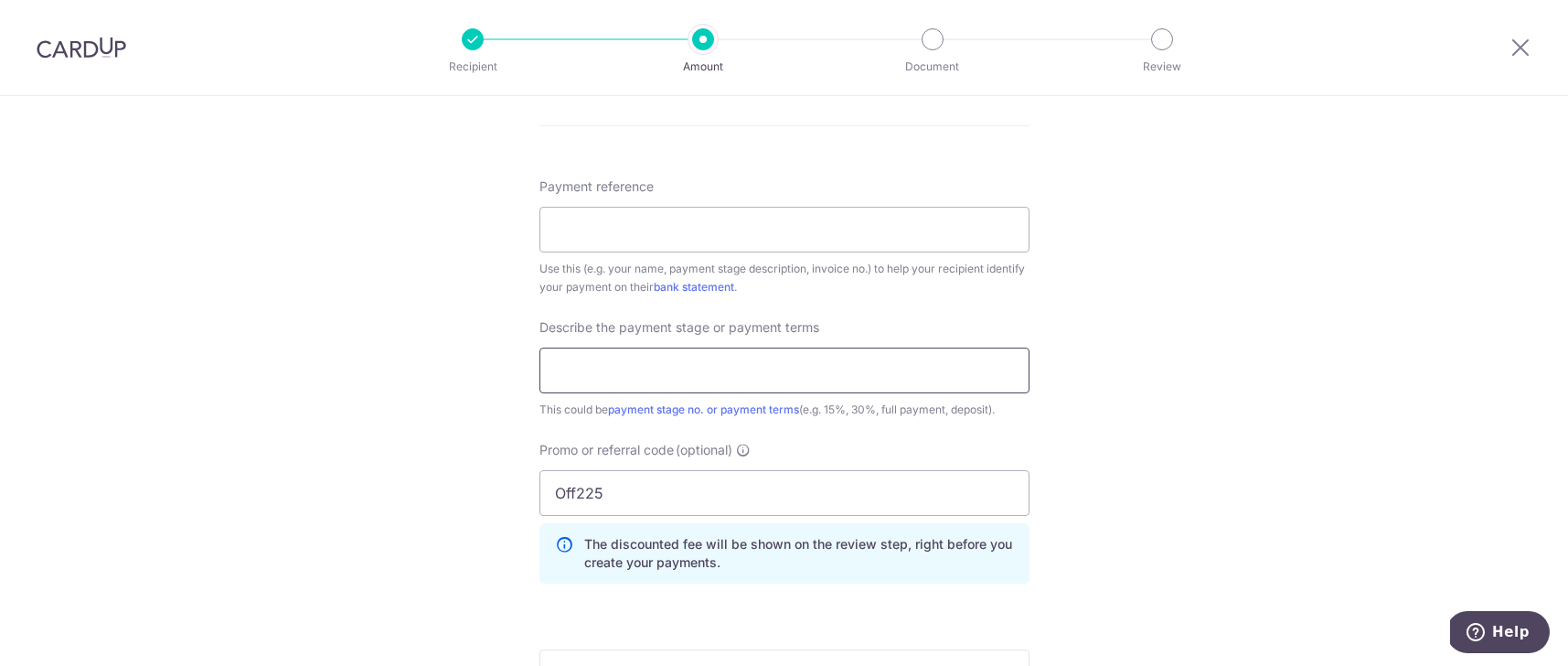
click at [773, 364] on input "text" at bounding box center [784, 369] width 490 height 45
type input "Final Payment (50%)"
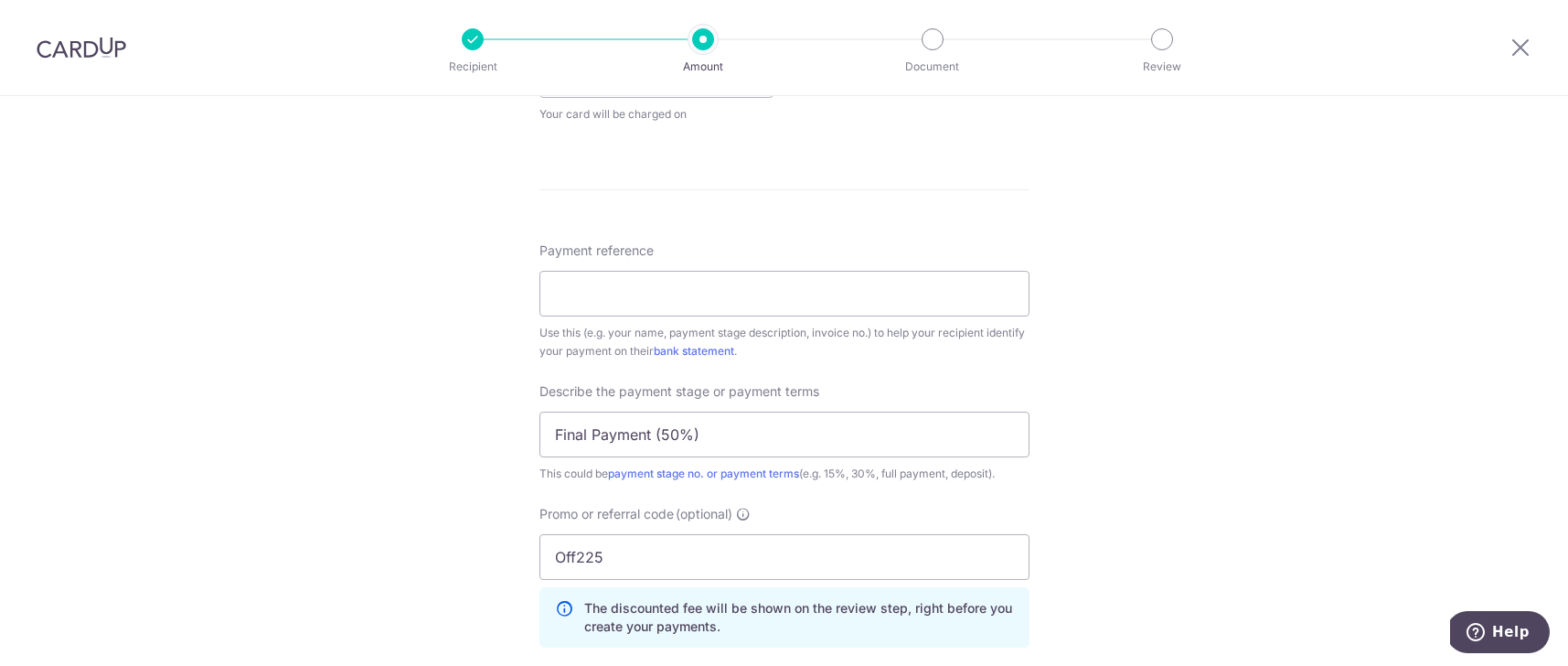
scroll to position [1346, 0]
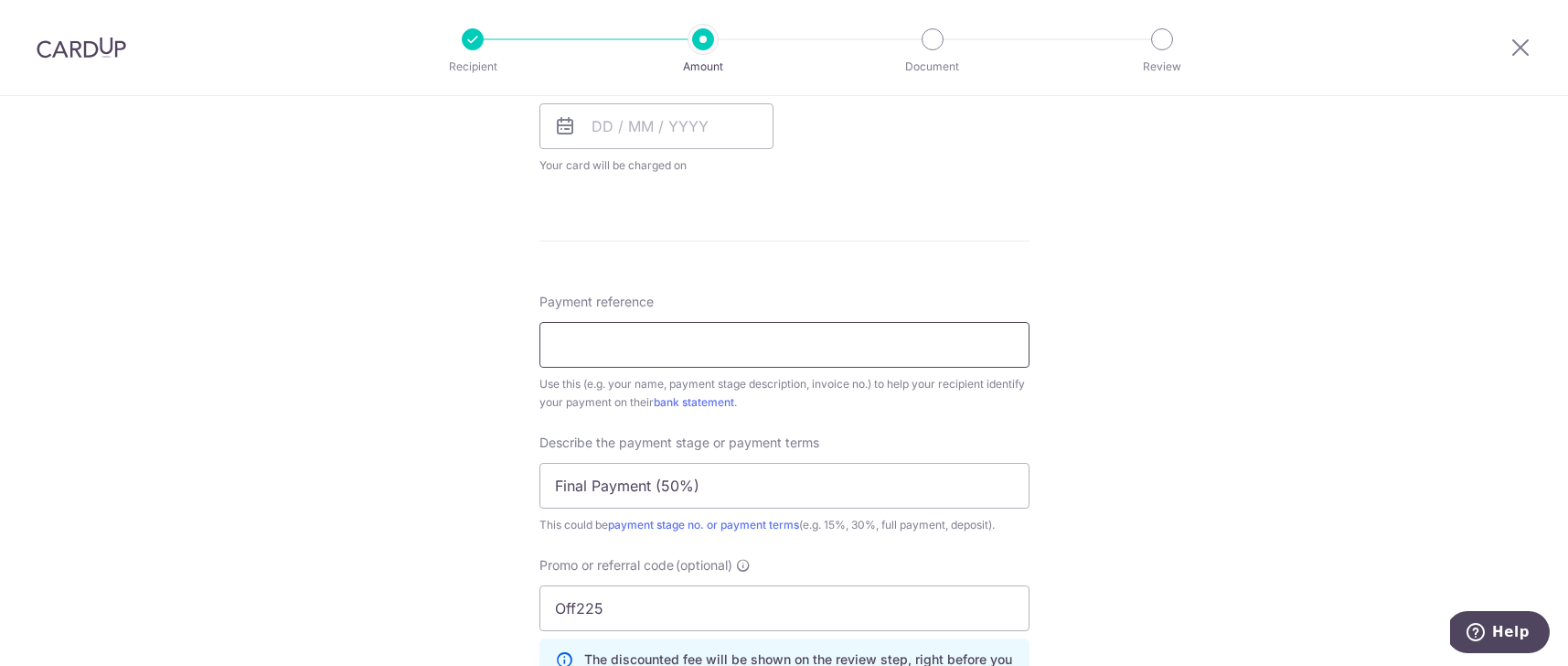
click at [806, 355] on input "Payment reference" at bounding box center [784, 344] width 490 height 45
type input "50 Victoria Park Grove Terrace"
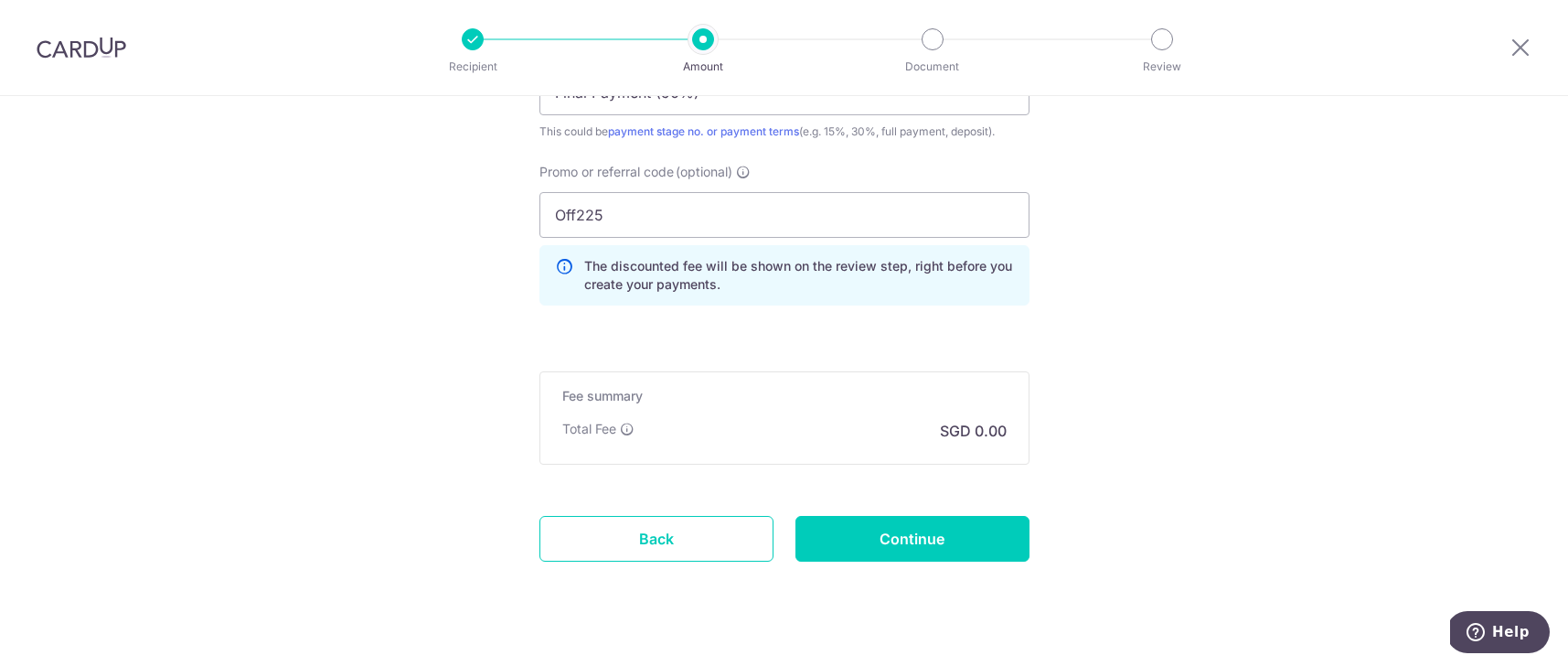
scroll to position [1773, 0]
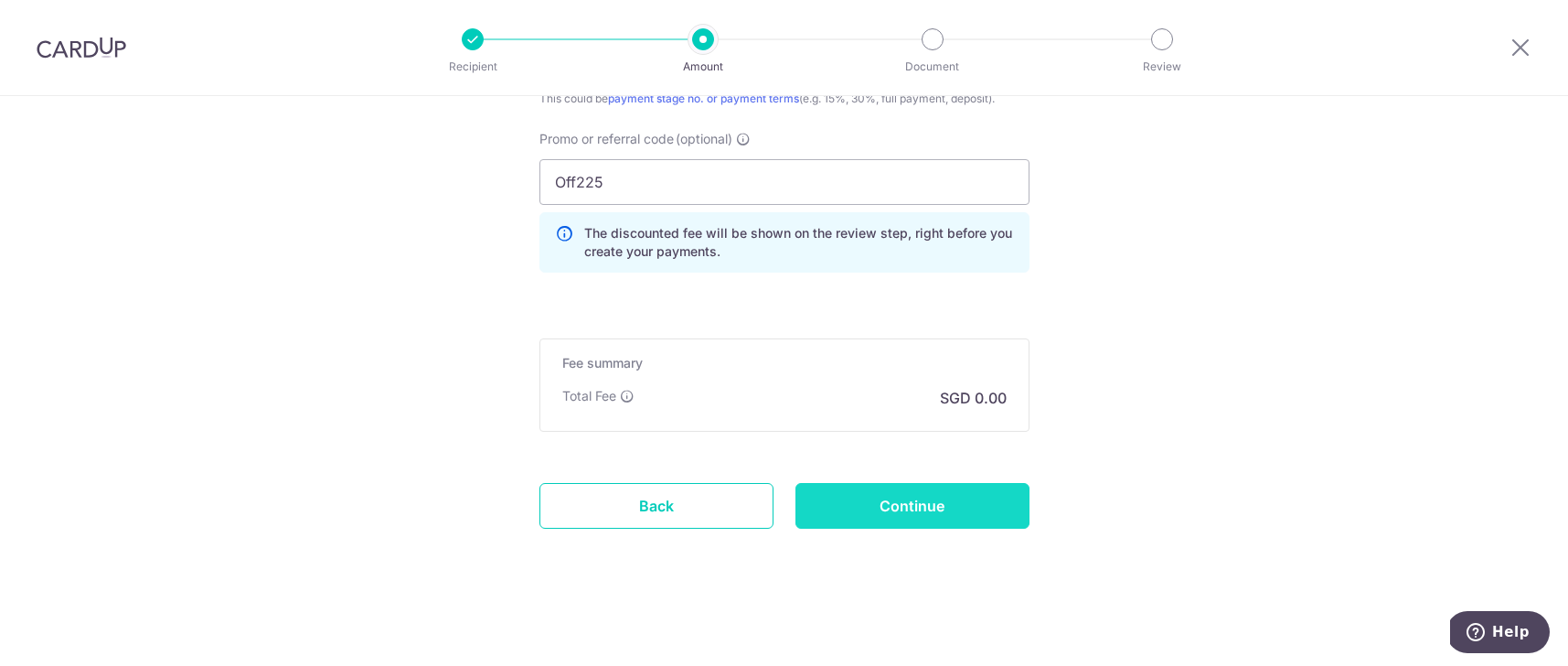
click at [874, 510] on input "Continue" at bounding box center [913, 505] width 234 height 45
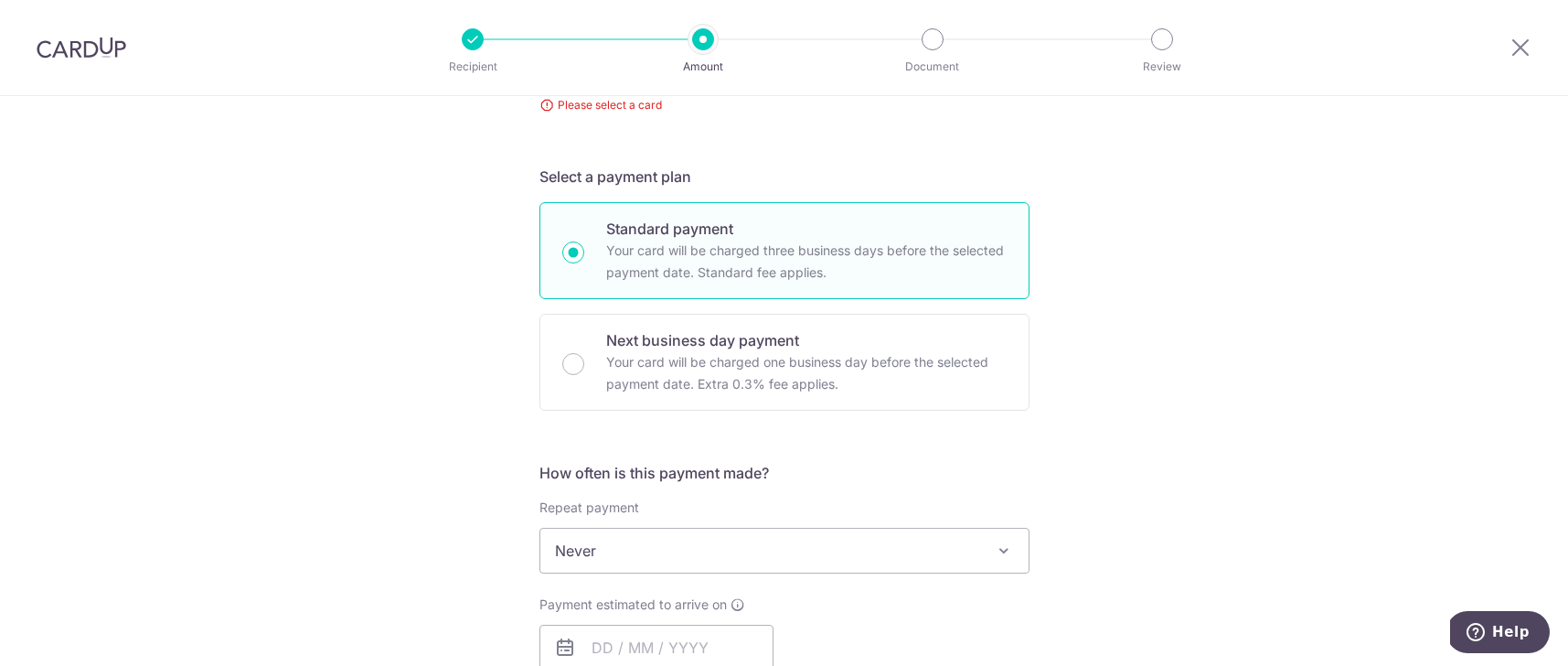
scroll to position [18, 0]
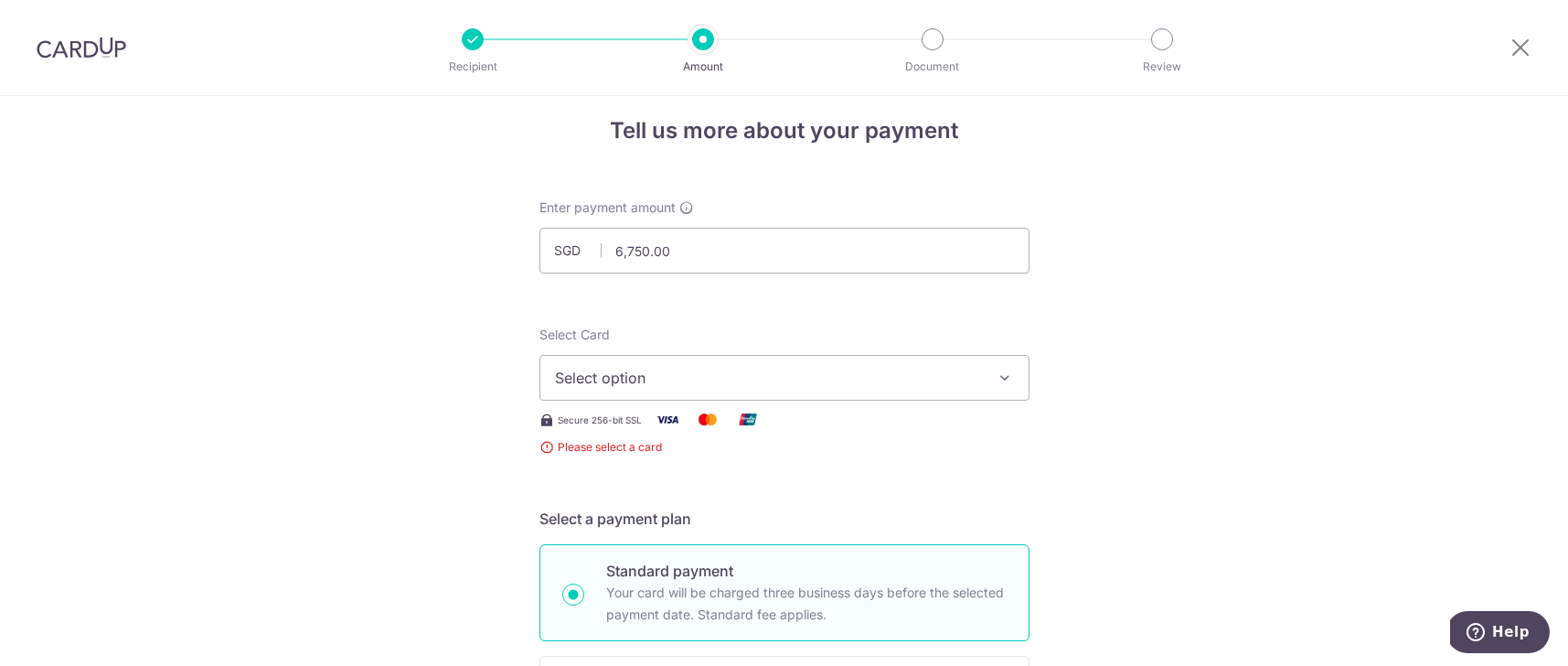
click at [841, 384] on span "Select option" at bounding box center [768, 377] width 426 height 22
click at [600, 425] on span "Add credit card" at bounding box center [800, 428] width 426 height 18
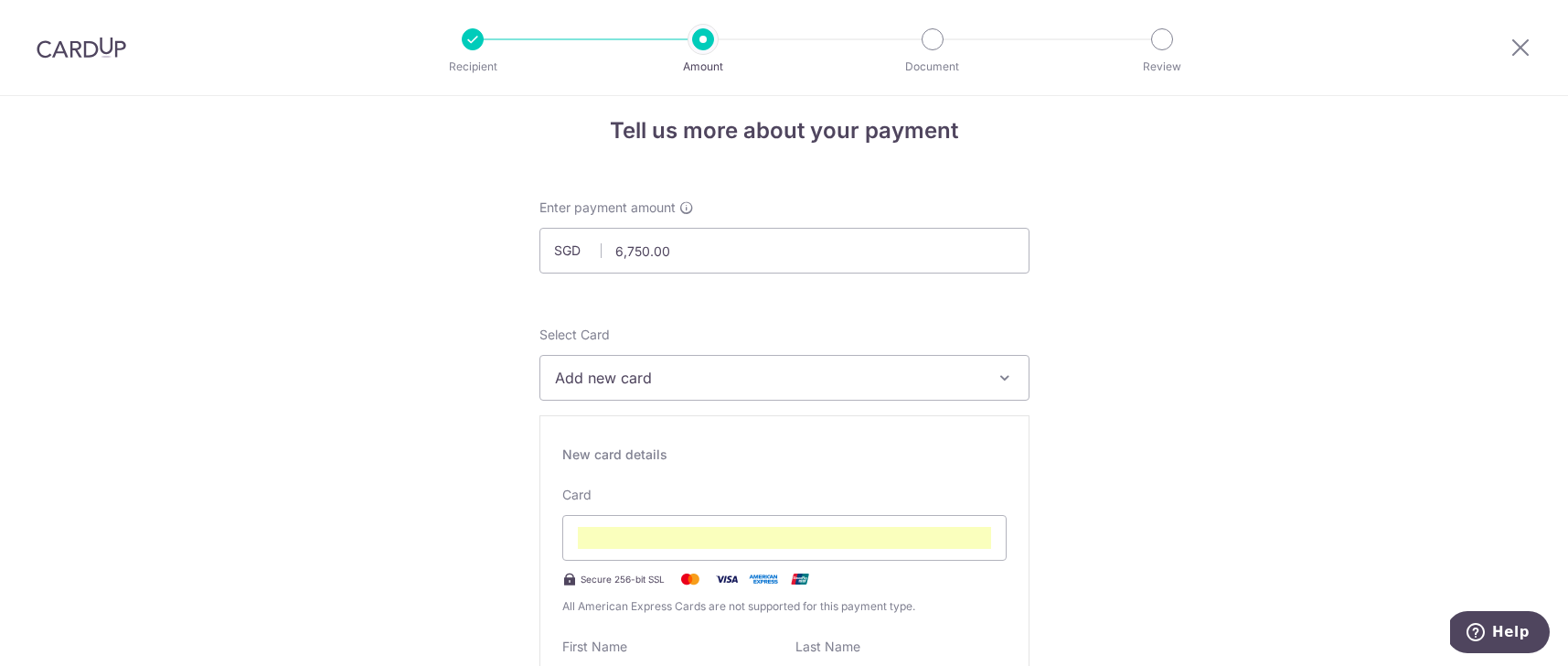
drag, startPoint x: 1179, startPoint y: 528, endPoint x: 1177, endPoint y: 518, distance: 10.2
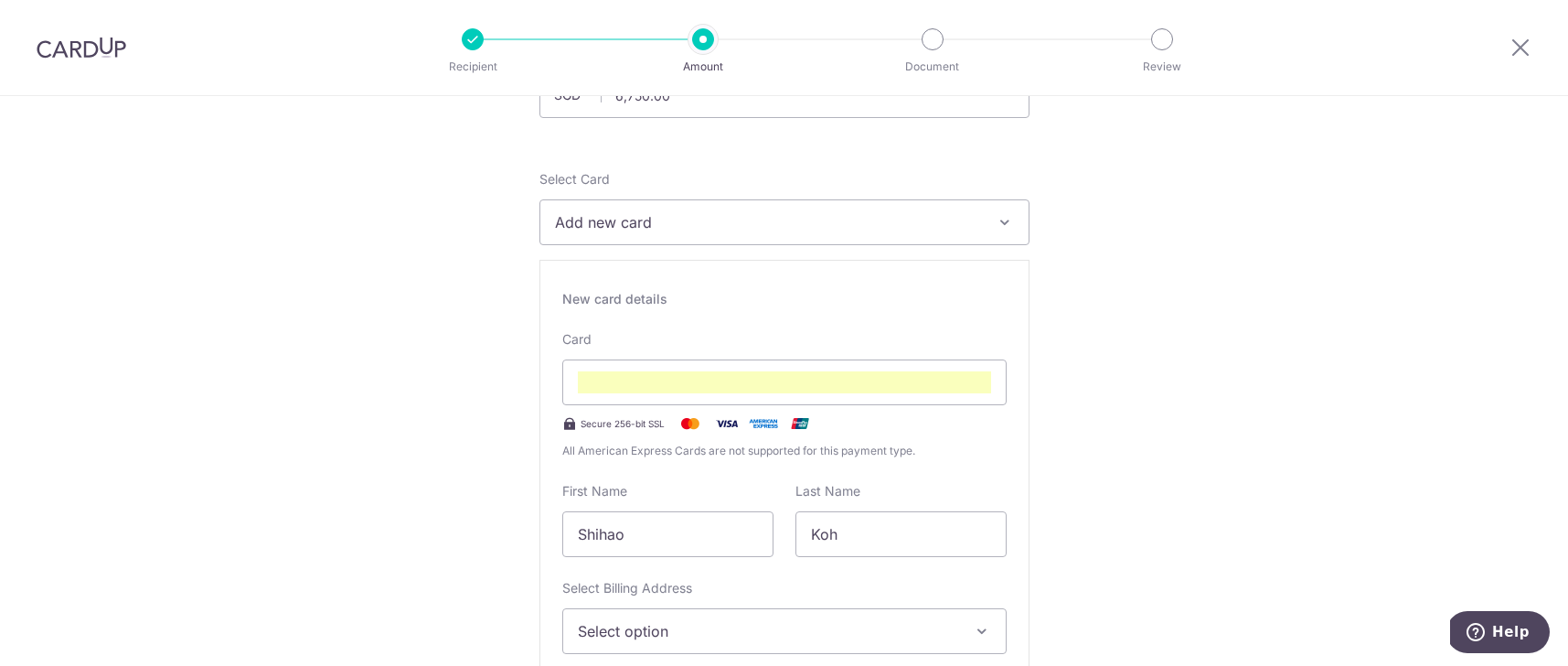
scroll to position [275, 0]
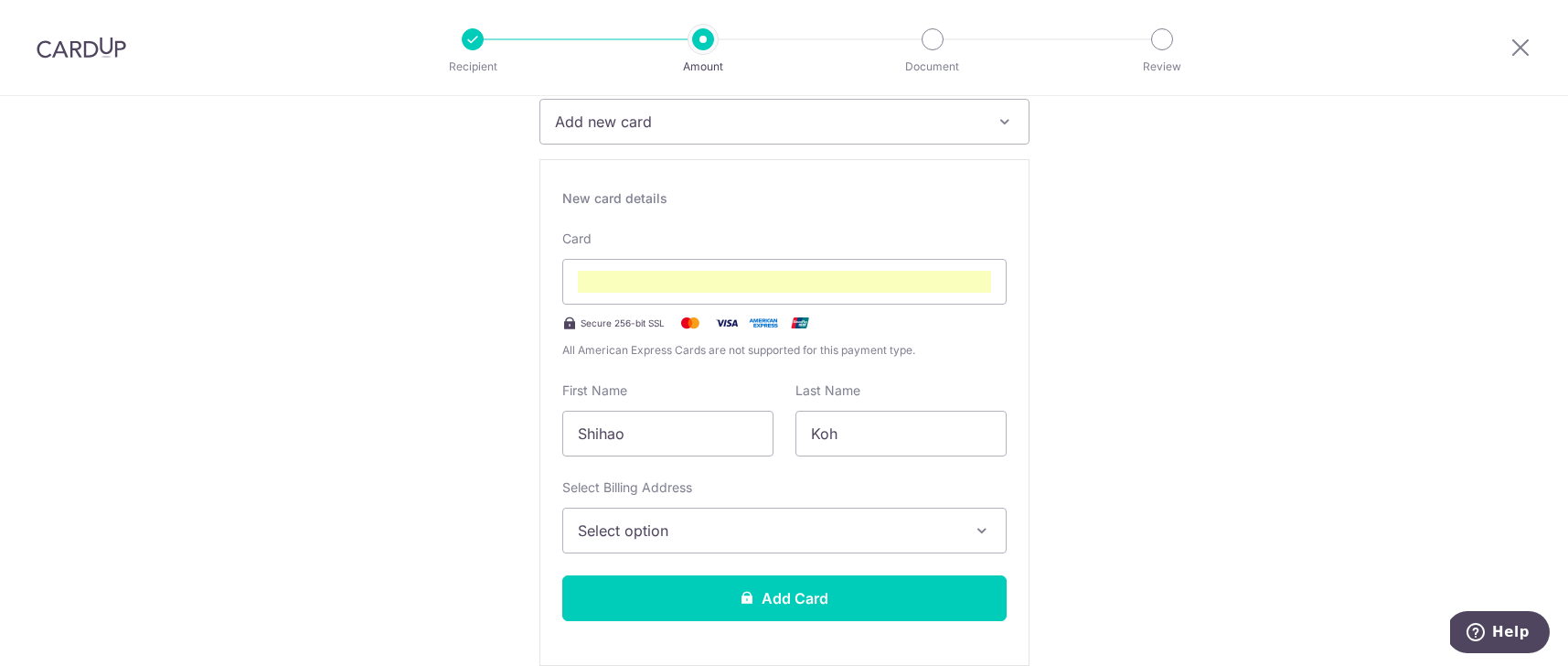
click at [889, 524] on span "Select option" at bounding box center [769, 530] width 381 height 22
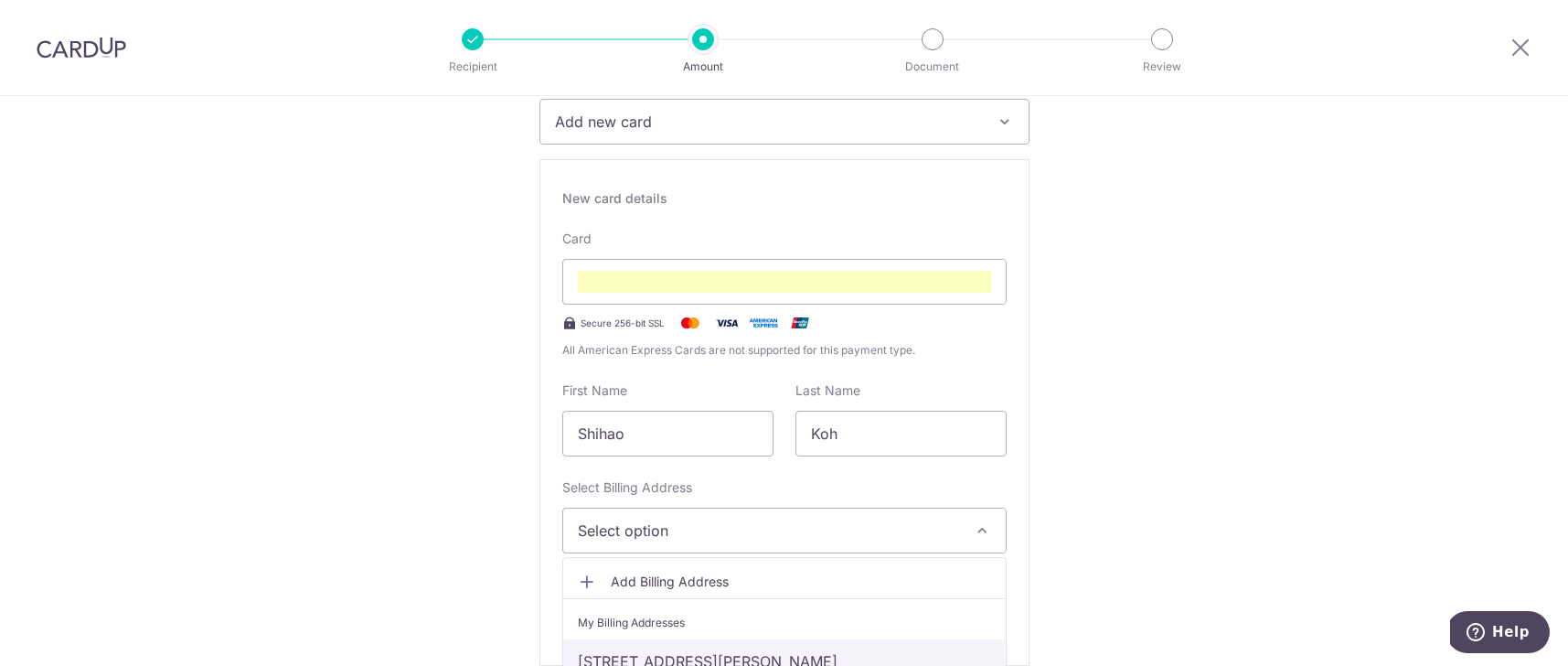
click at [869, 649] on link "[STREET_ADDRESS][PERSON_NAME]" at bounding box center [785, 660] width 443 height 43
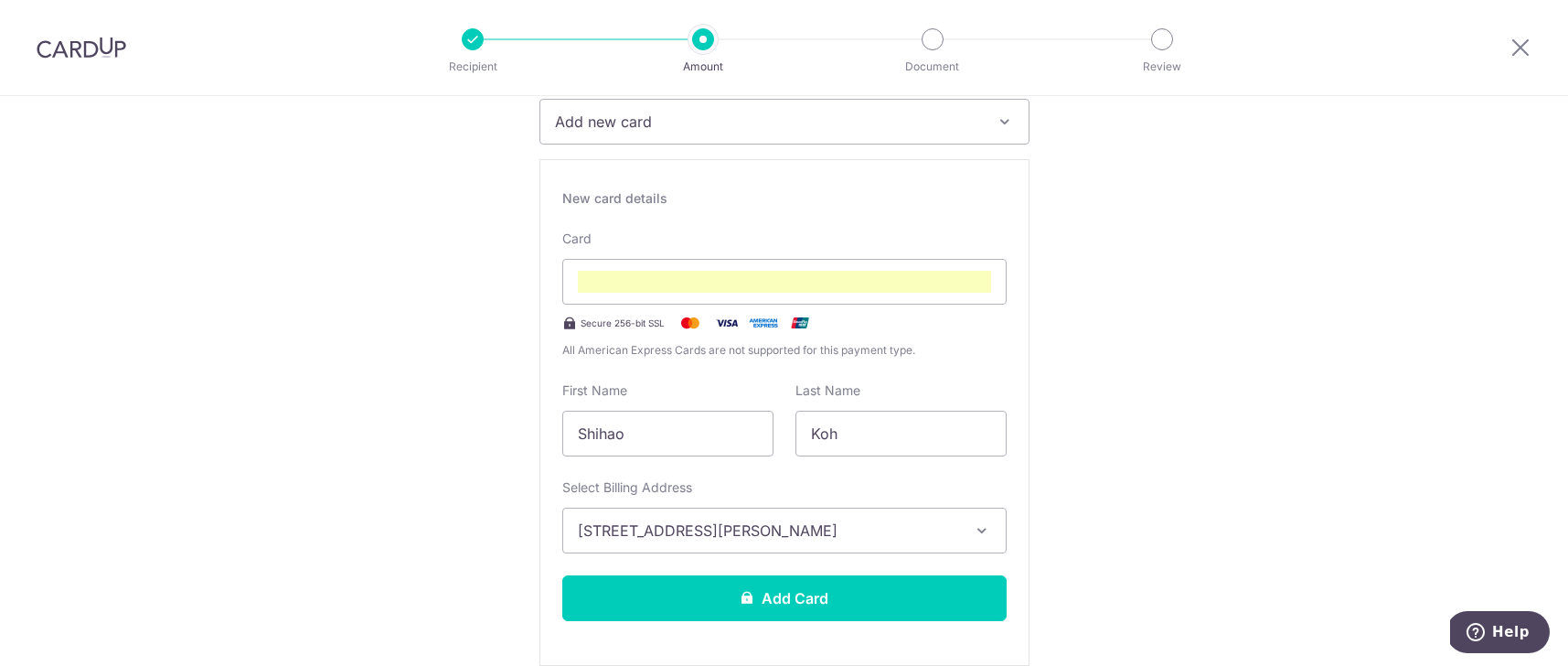
drag, startPoint x: 1151, startPoint y: 520, endPoint x: 1142, endPoint y: 522, distance: 9.2
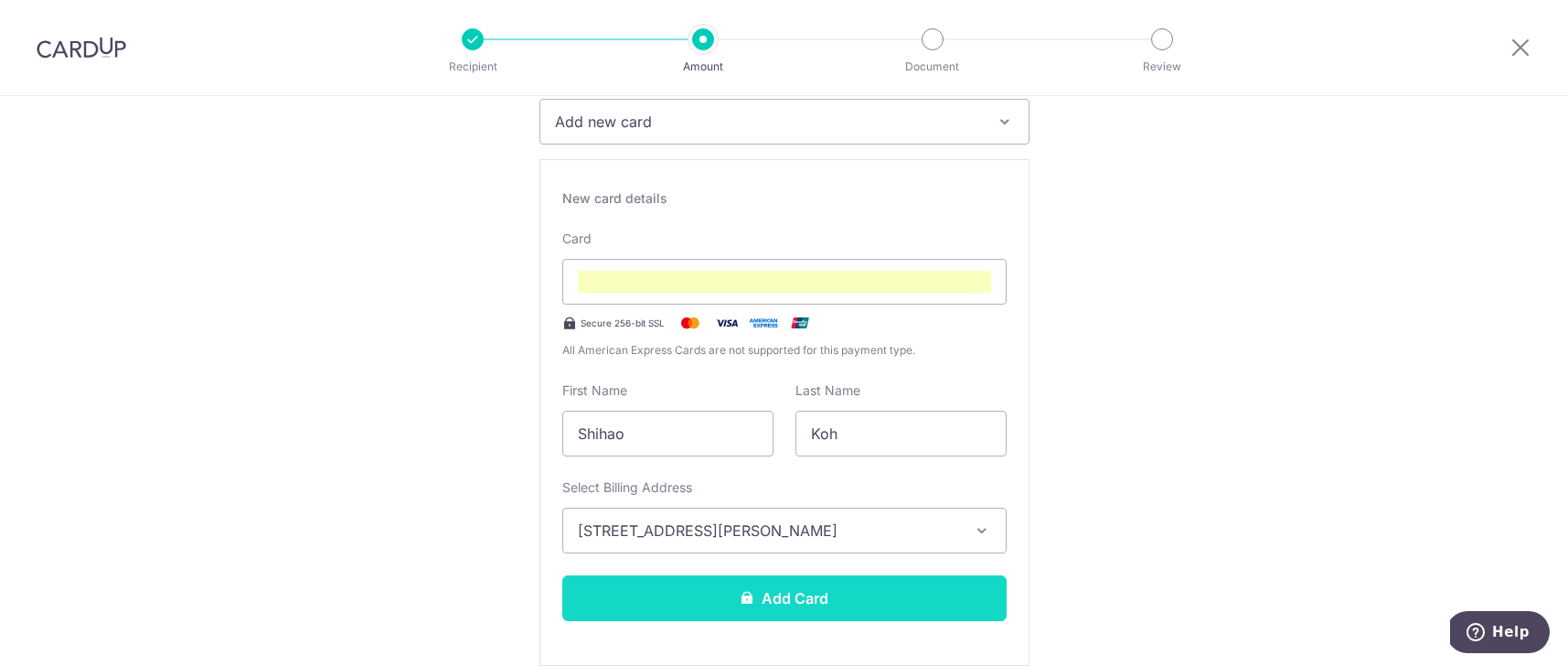
click at [886, 595] on button "Add Card" at bounding box center [785, 597] width 445 height 45
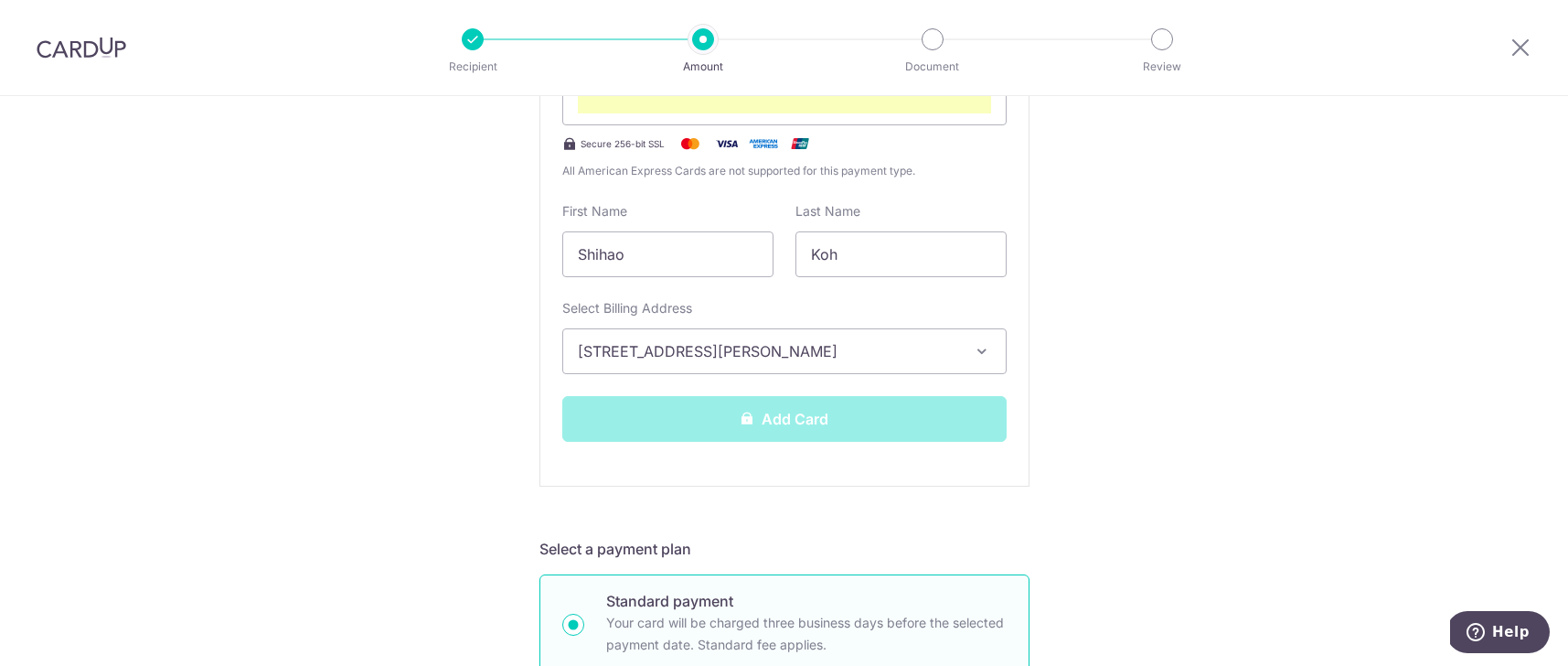
scroll to position [478, 0]
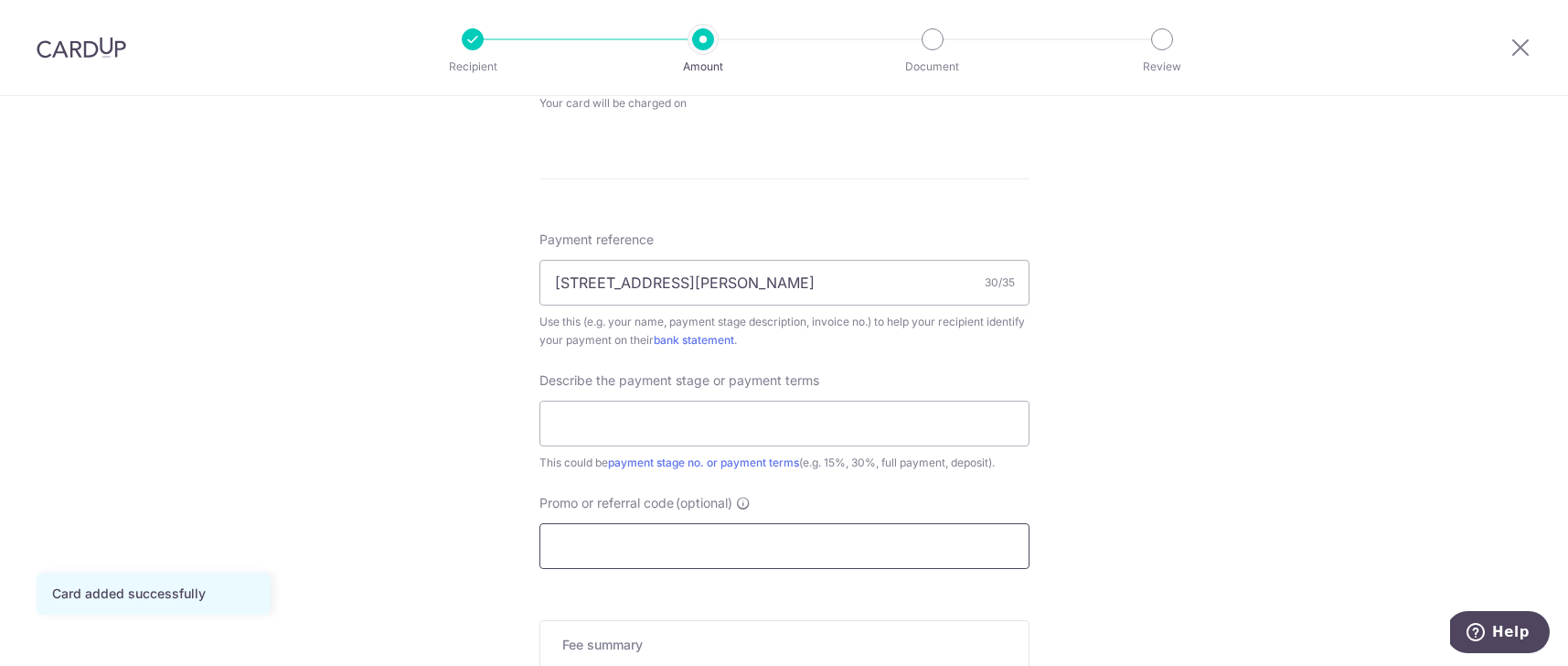
scroll to position [1019, 0]
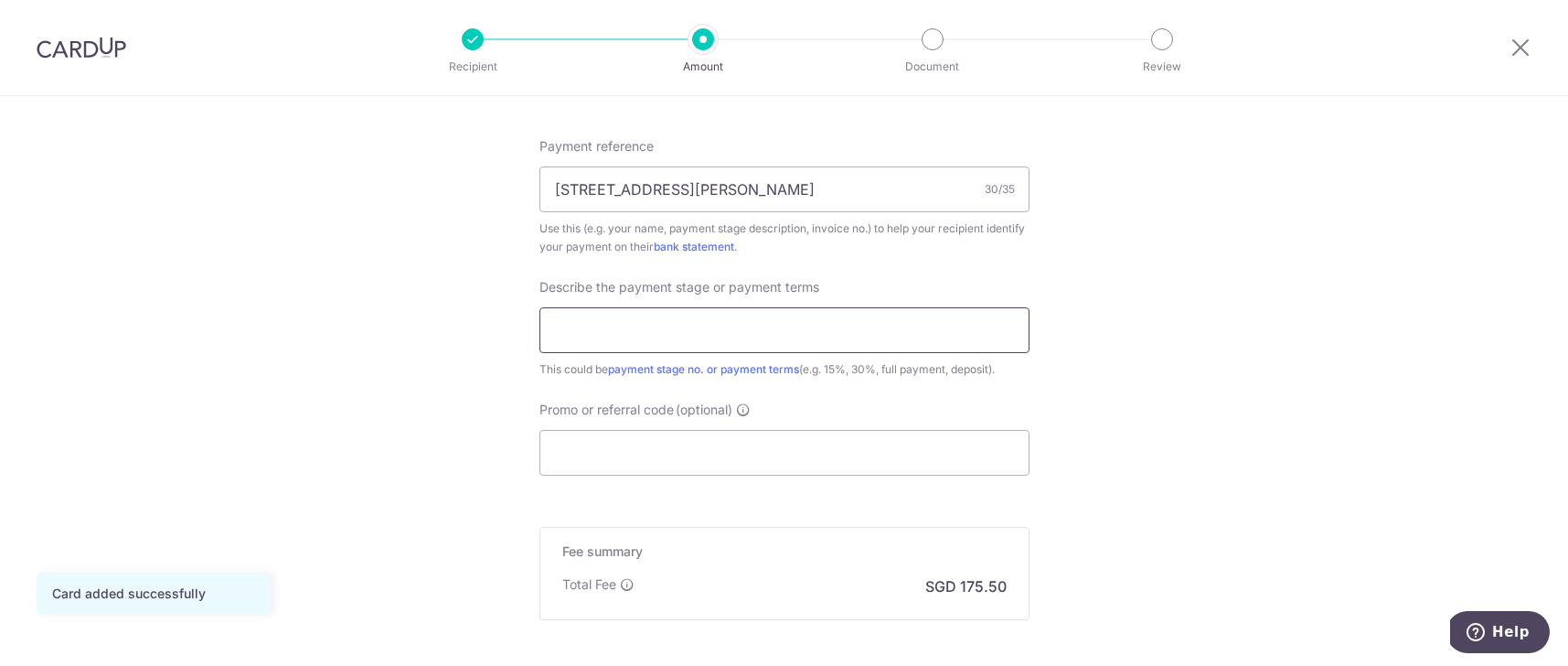
click at [675, 343] on input "text" at bounding box center [784, 330] width 490 height 45
click at [640, 458] on input "Promo or referral code (optional)" at bounding box center [784, 452] width 490 height 45
click at [647, 336] on input "text" at bounding box center [784, 330] width 490 height 45
type input "Final Payment (50%)"
click at [630, 442] on input "Promo or referral code (optional)" at bounding box center [784, 452] width 490 height 45
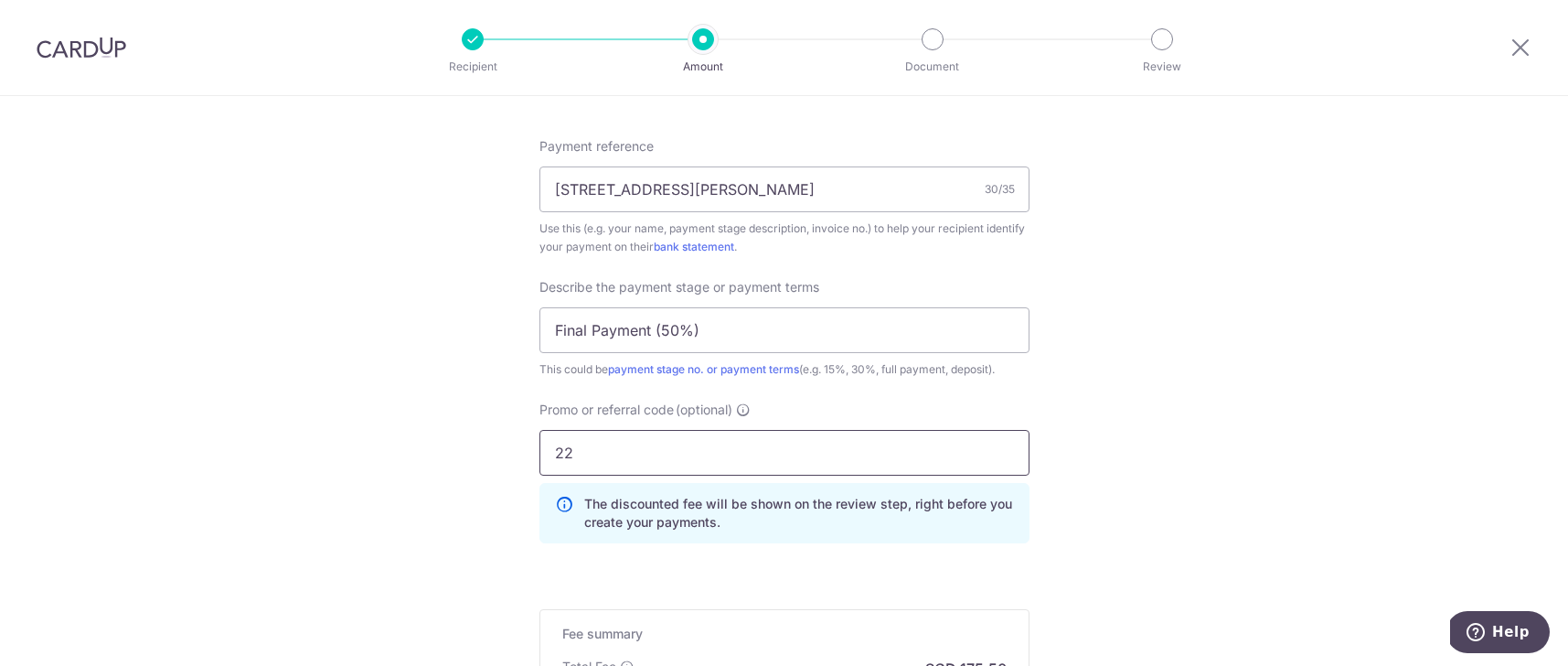
type input "2"
type input "OFF225"
click at [1265, 493] on div "Tell us more about your payment Enter payment amount SGD 6,750.00 6750.00 Card …" at bounding box center [784, 7] width 1568 height 1859
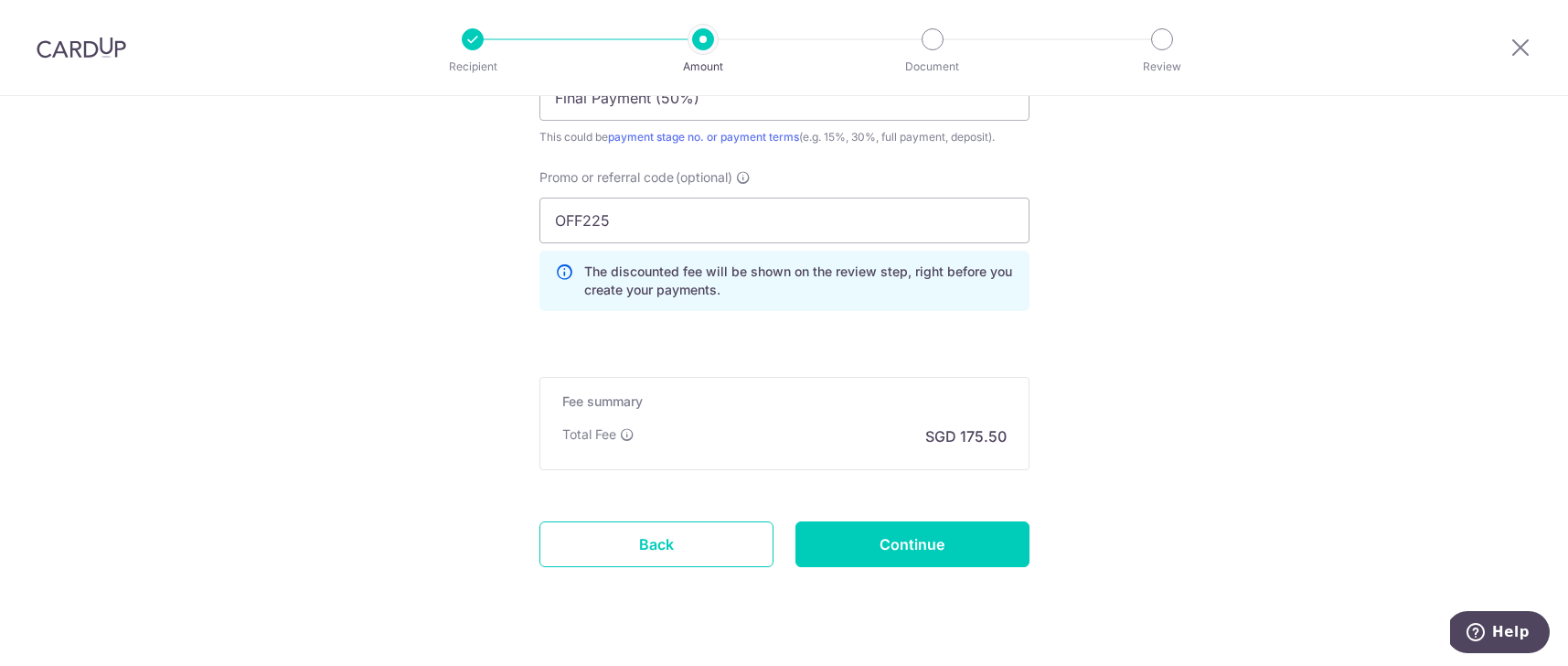
scroll to position [1289, 0]
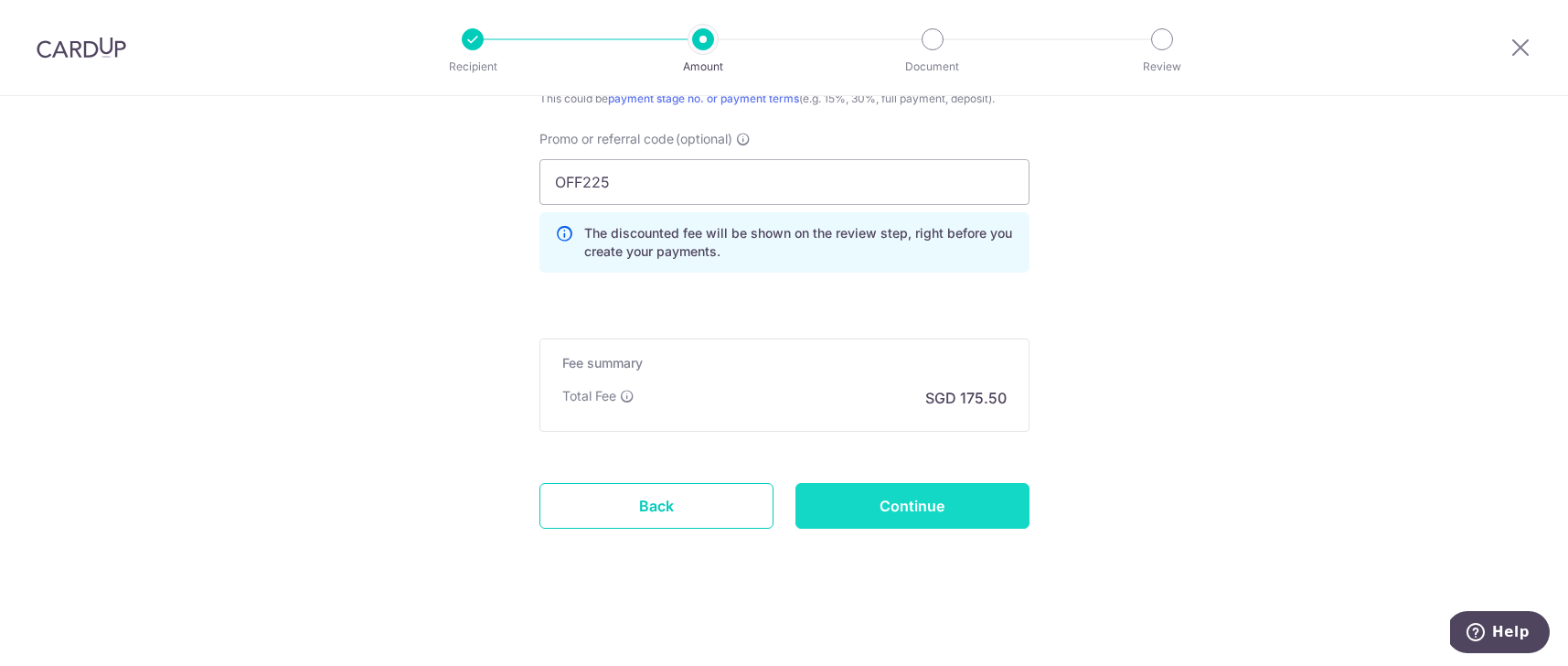
click at [976, 507] on input "Continue" at bounding box center [913, 505] width 234 height 45
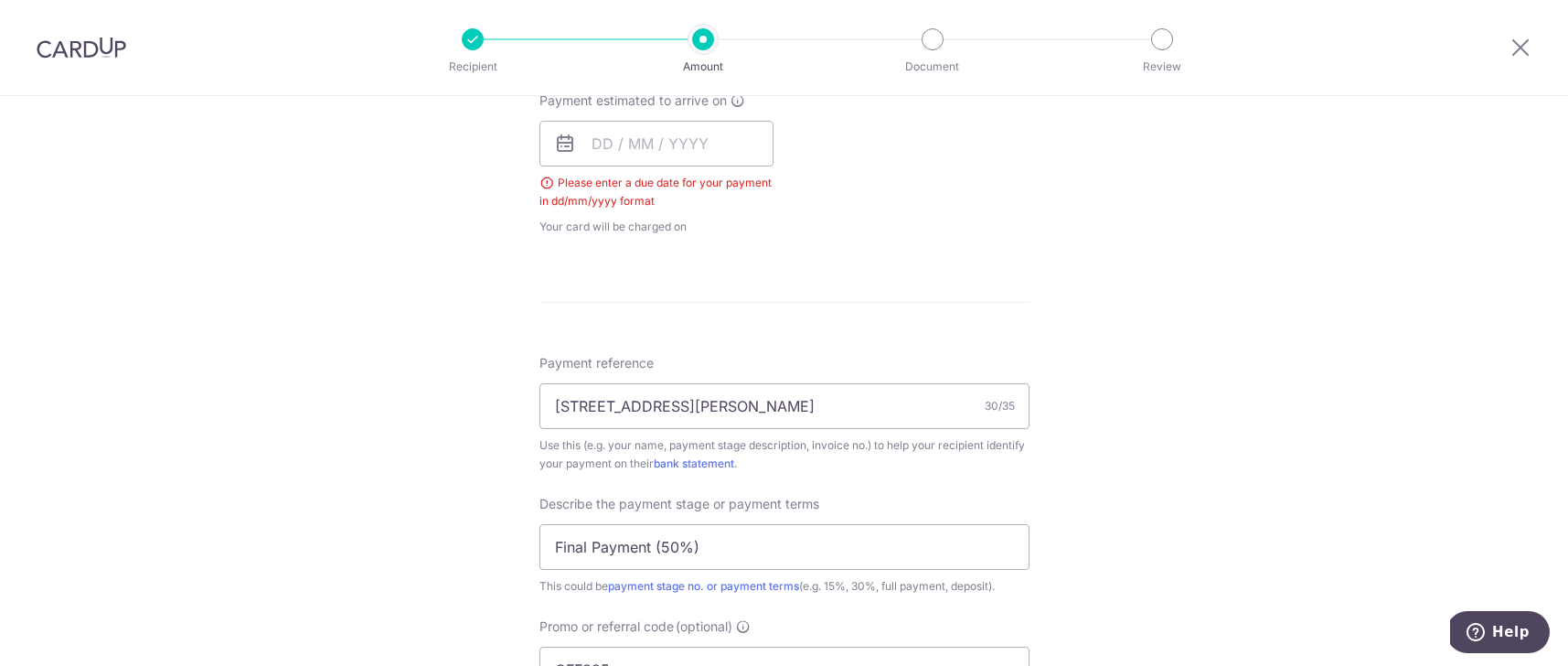
scroll to position [646, 0]
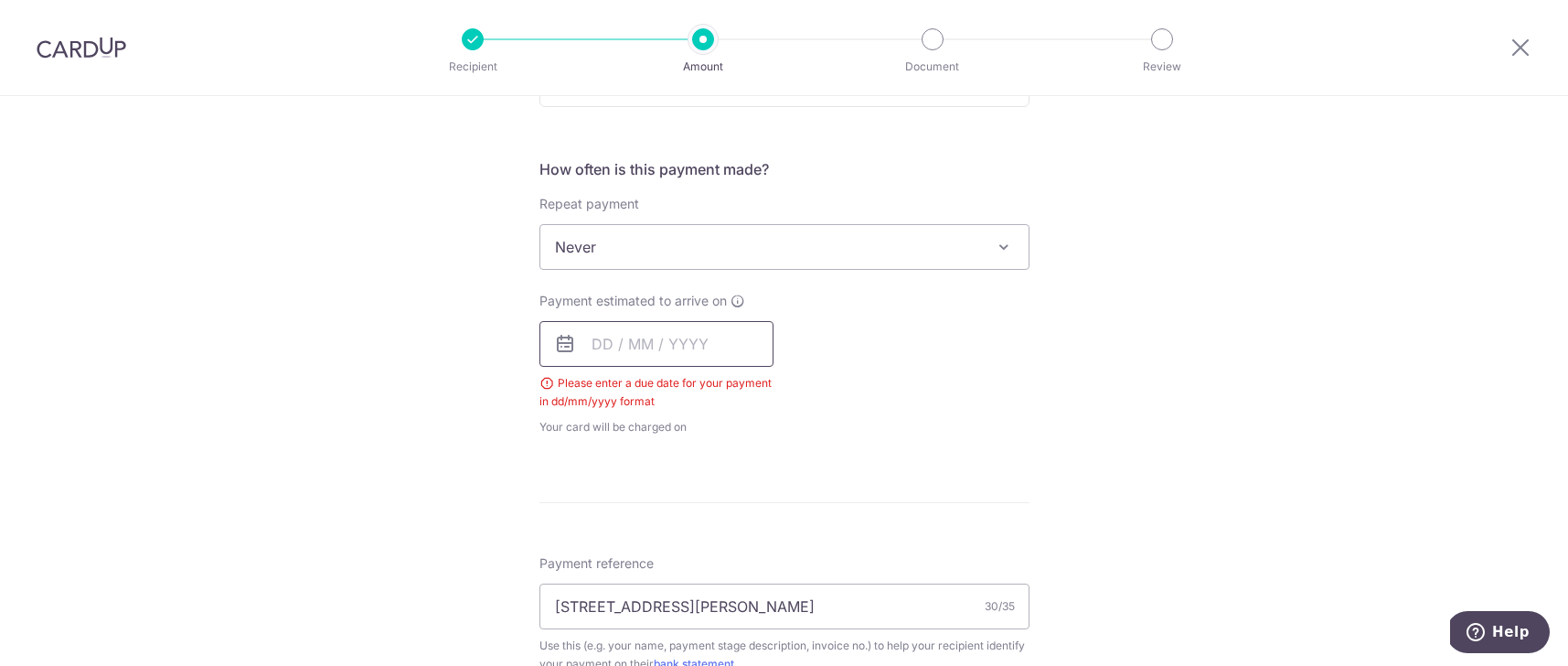
click at [617, 344] on input "text" at bounding box center [656, 343] width 234 height 45
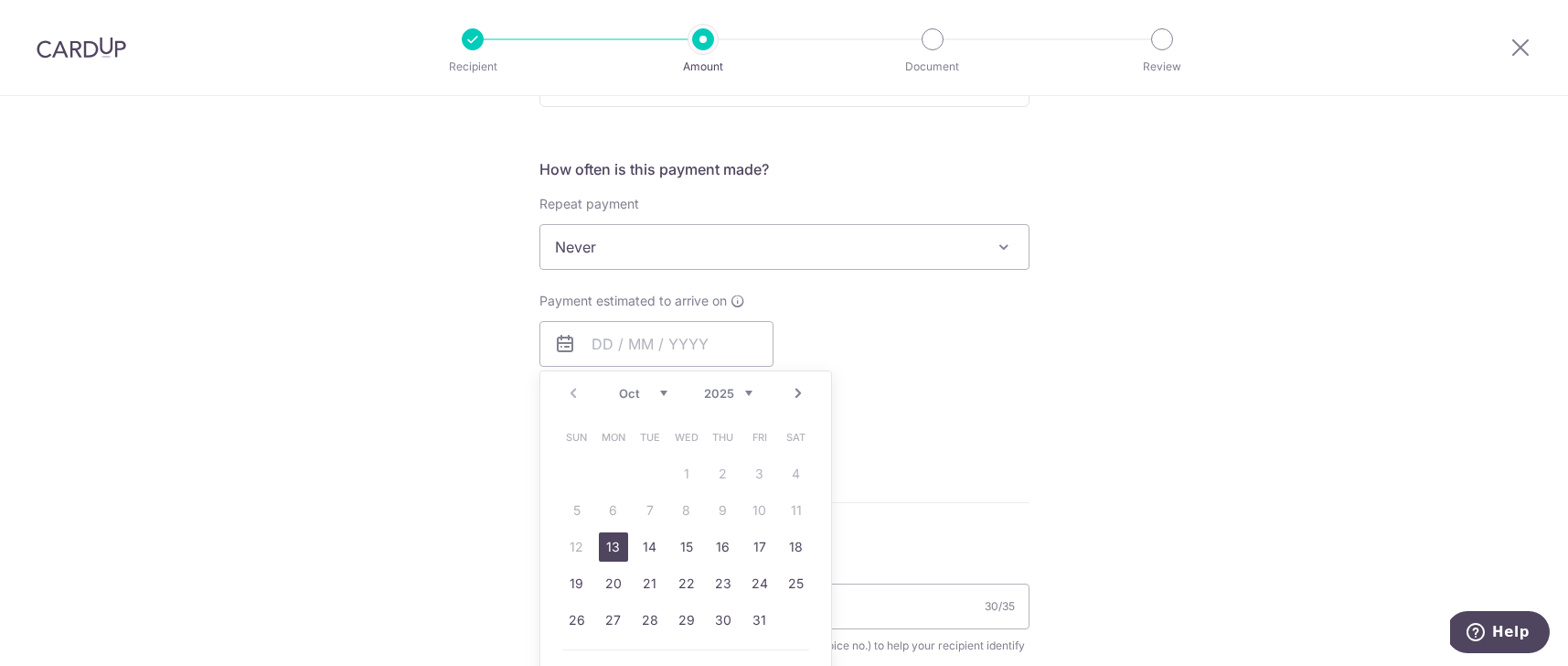
click at [605, 550] on link "13" at bounding box center [614, 547] width 29 height 29
type input "[DATE]"
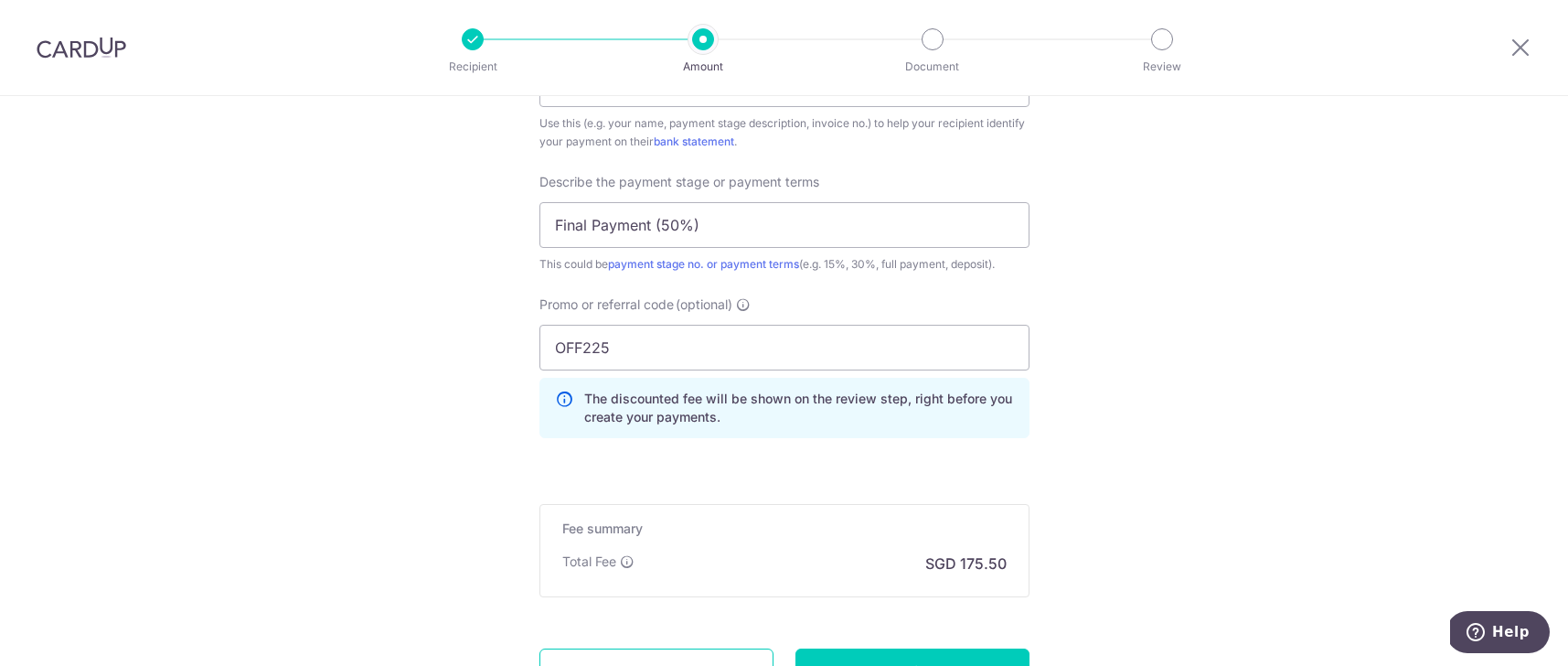
scroll to position [1263, 0]
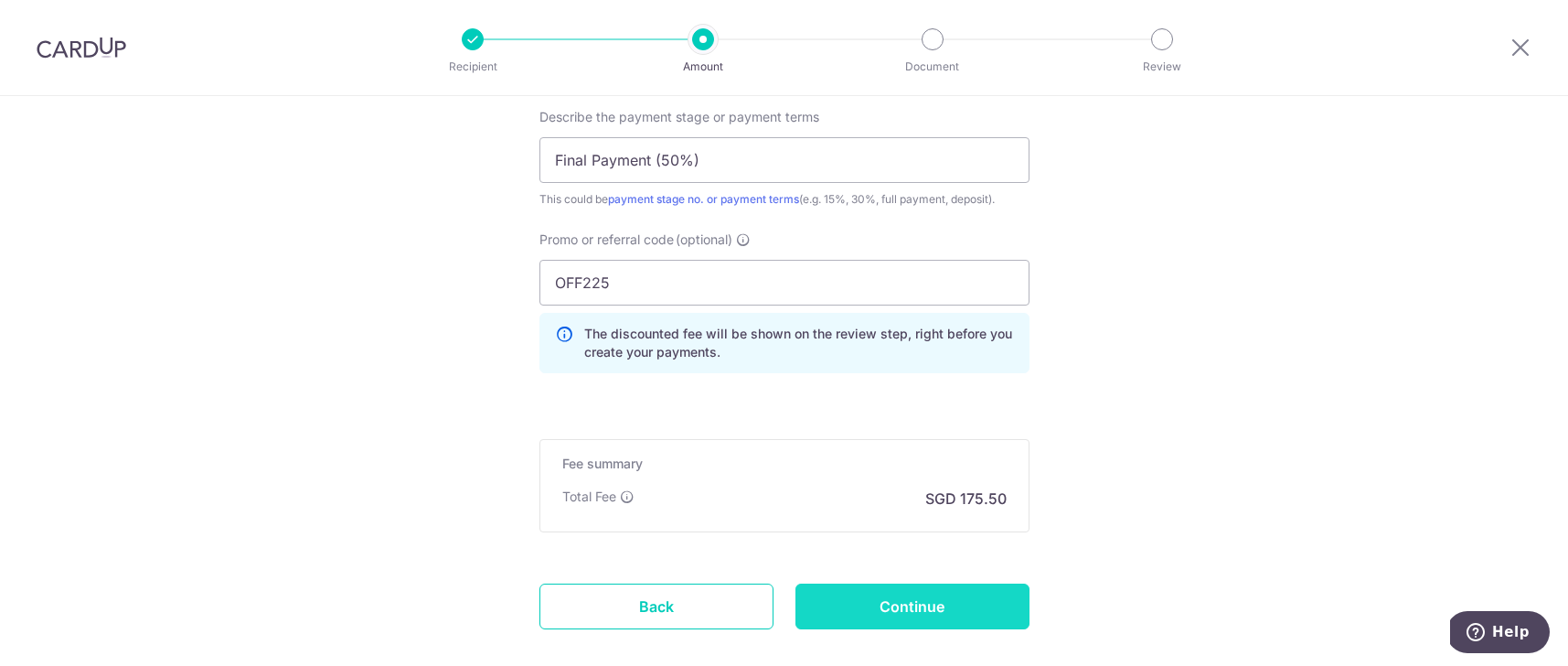
click at [959, 604] on input "Continue" at bounding box center [913, 605] width 234 height 45
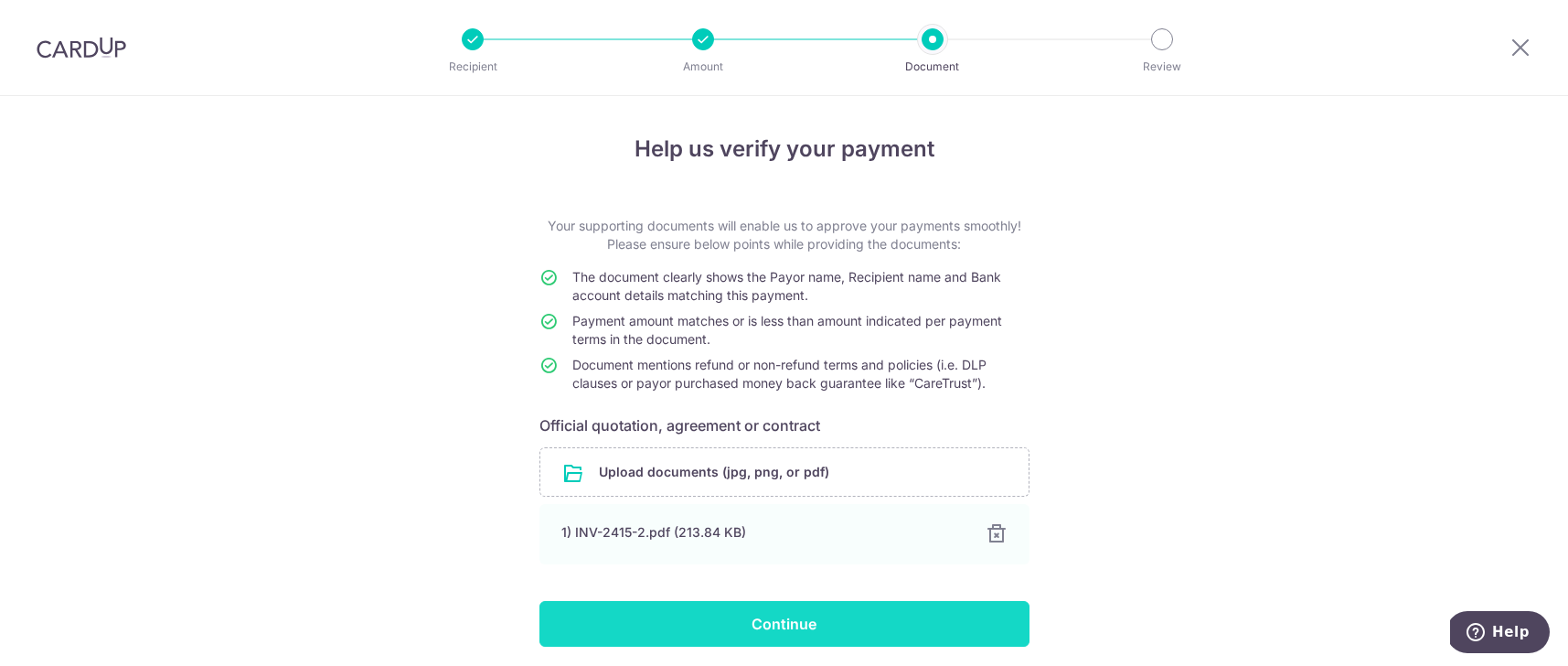
click at [829, 627] on input "Continue" at bounding box center [784, 623] width 490 height 45
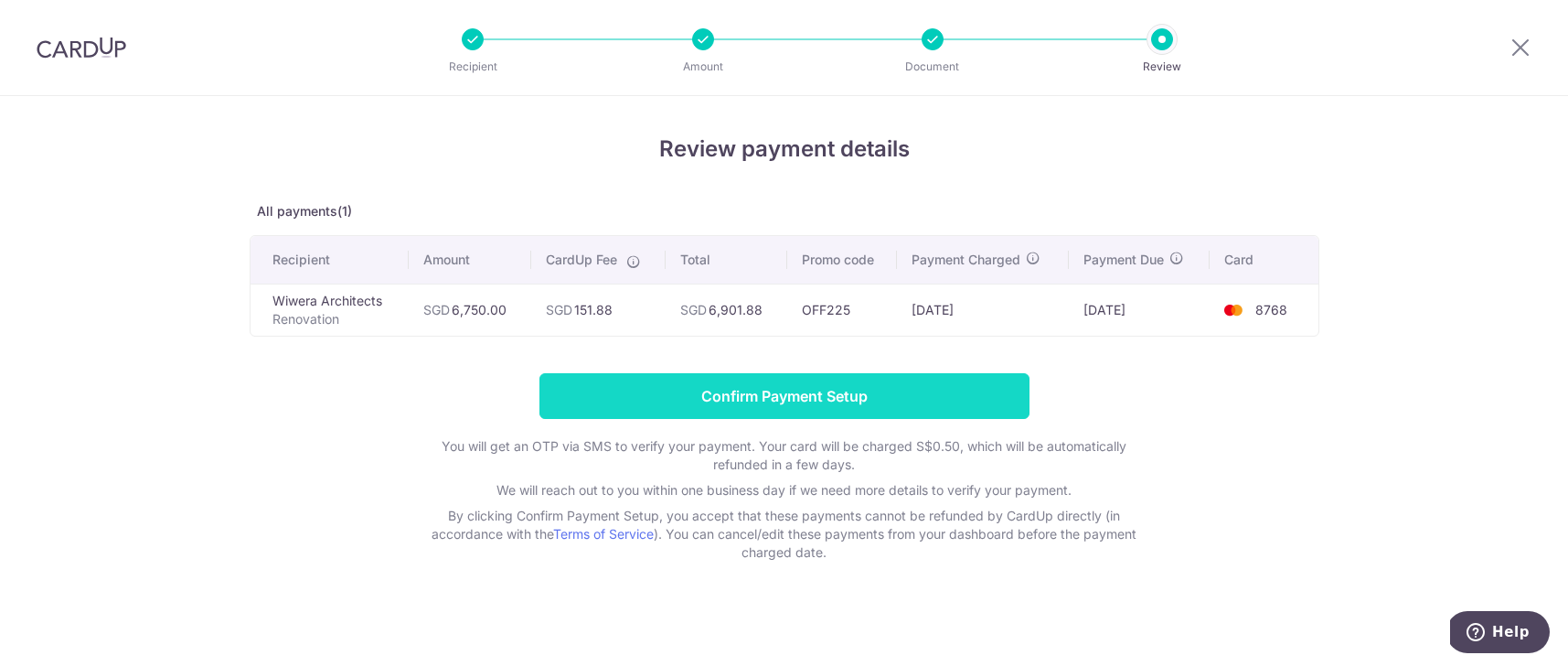
click at [889, 401] on input "Confirm Payment Setup" at bounding box center [784, 395] width 490 height 45
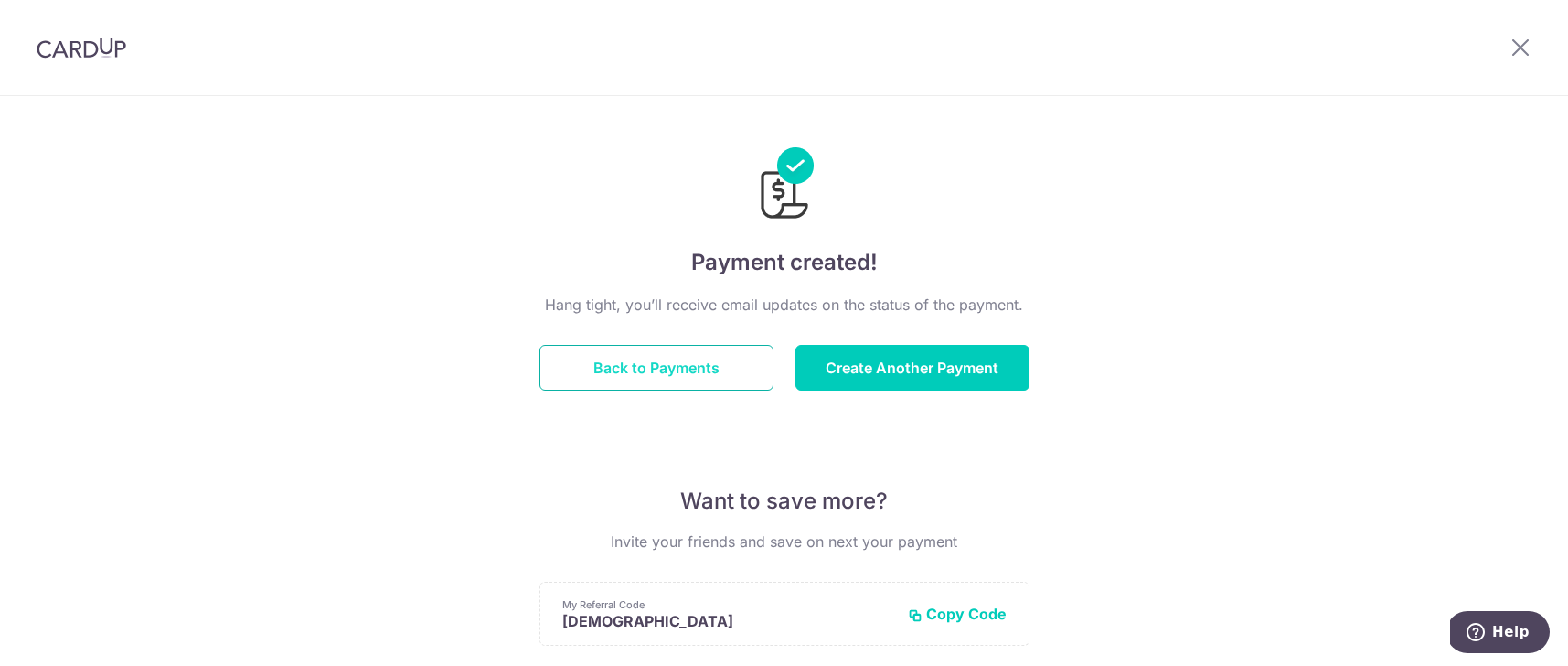
click at [702, 361] on button "Back to Payments" at bounding box center [656, 367] width 234 height 45
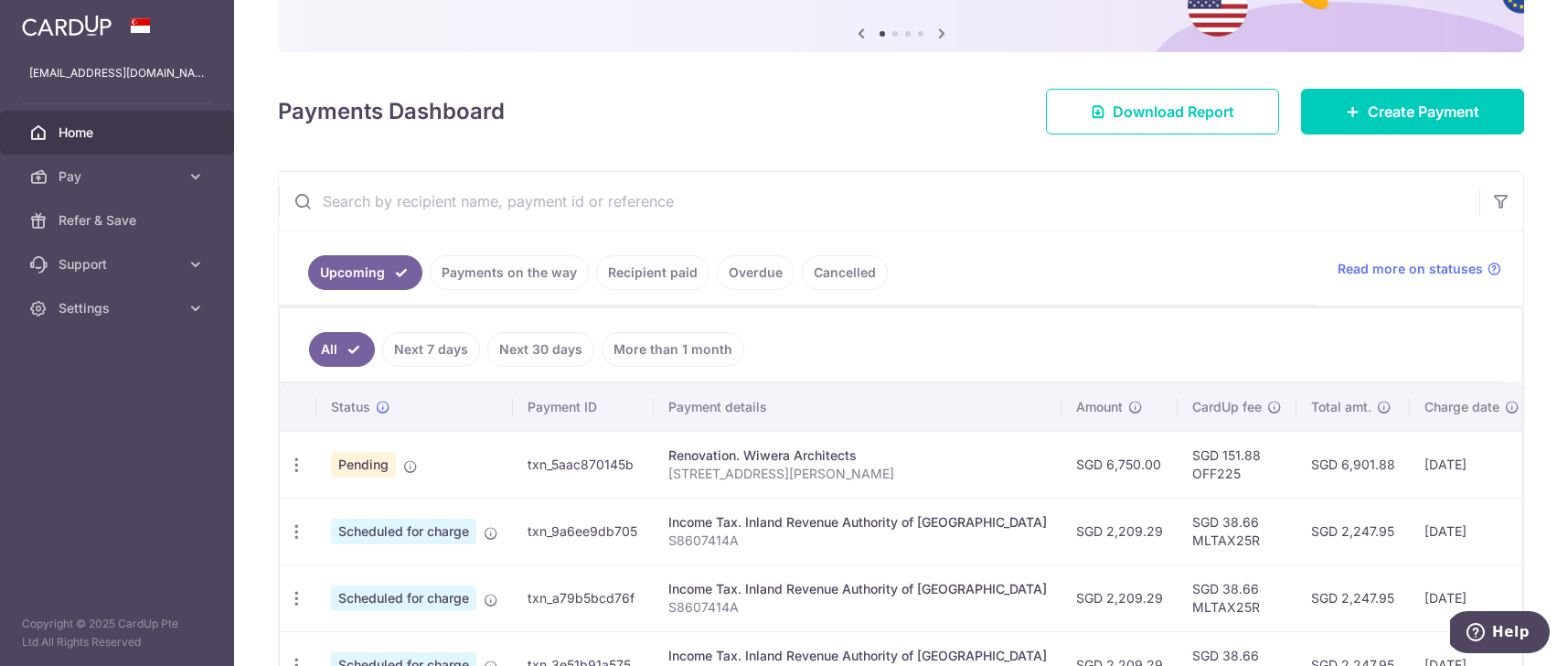
scroll to position [206, 0]
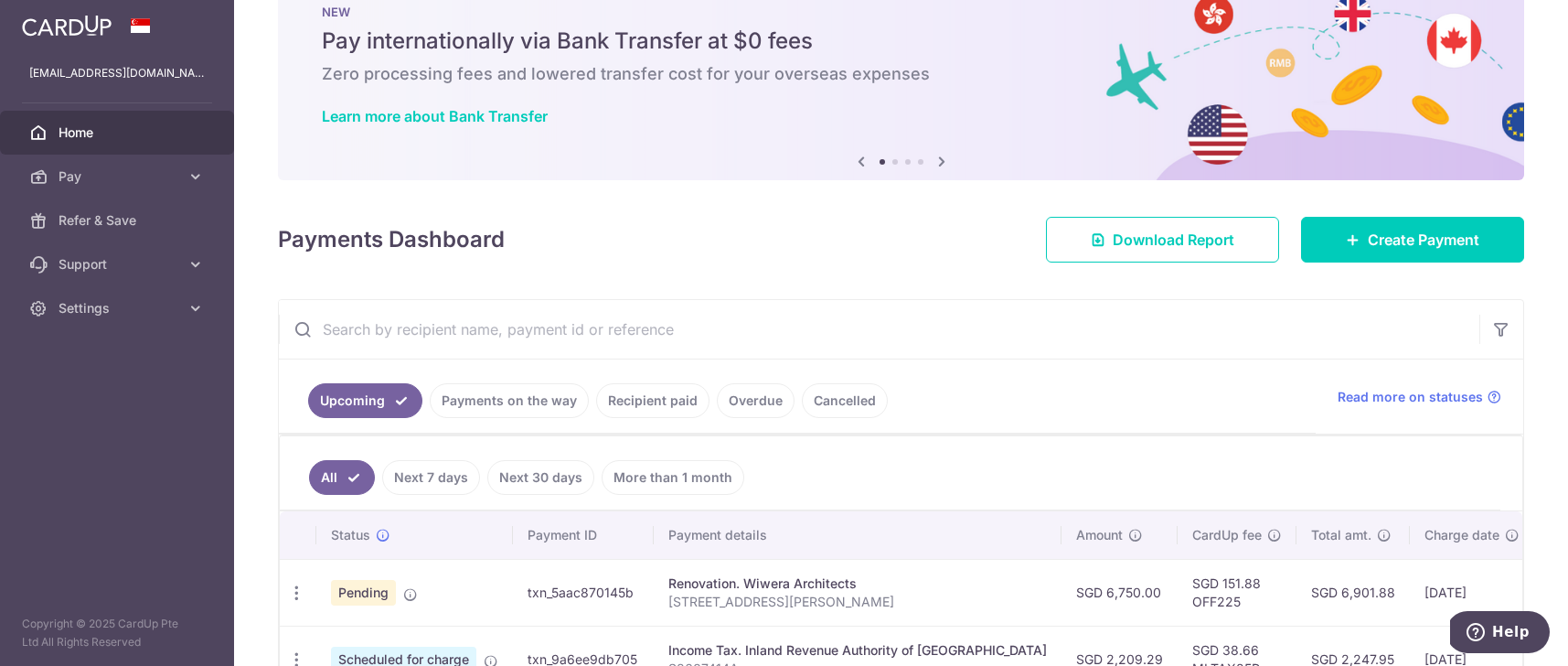
scroll to position [117, 0]
